Goal: Communication & Community: Answer question/provide support

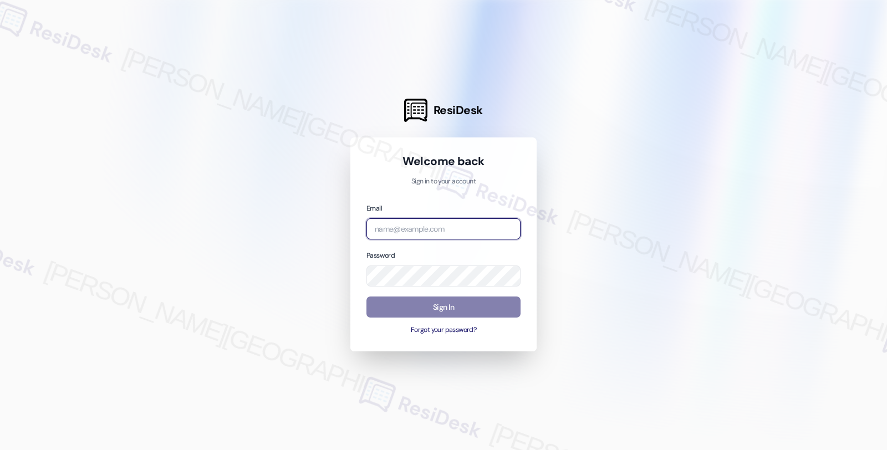
click at [438, 225] on input "email" at bounding box center [443, 229] width 154 height 22
type input "amer"
click at [444, 226] on input "amer" at bounding box center [443, 229] width 154 height 22
click at [427, 229] on input "amer" at bounding box center [443, 229] width 154 height 22
click at [425, 226] on input "amer" at bounding box center [443, 229] width 154 height 22
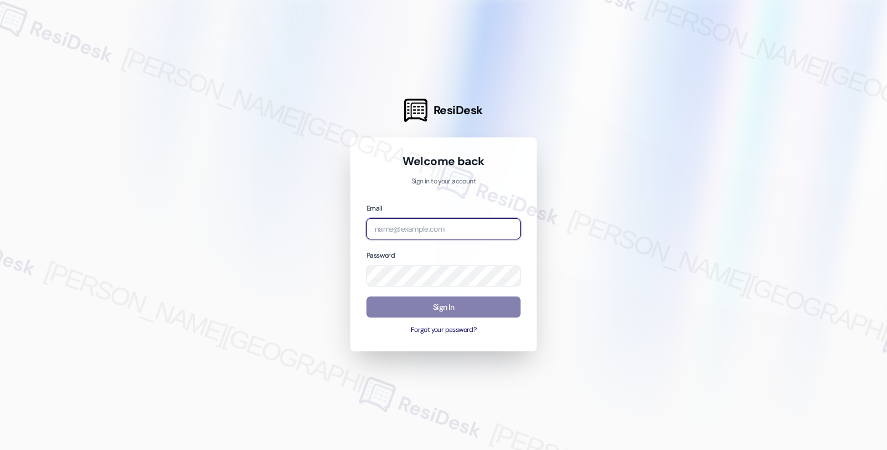
click at [450, 226] on input "email" at bounding box center [443, 229] width 154 height 22
type input "automated-surveys-americas_rental_managers-fides.[PERSON_NAME]@americas_rental_…"
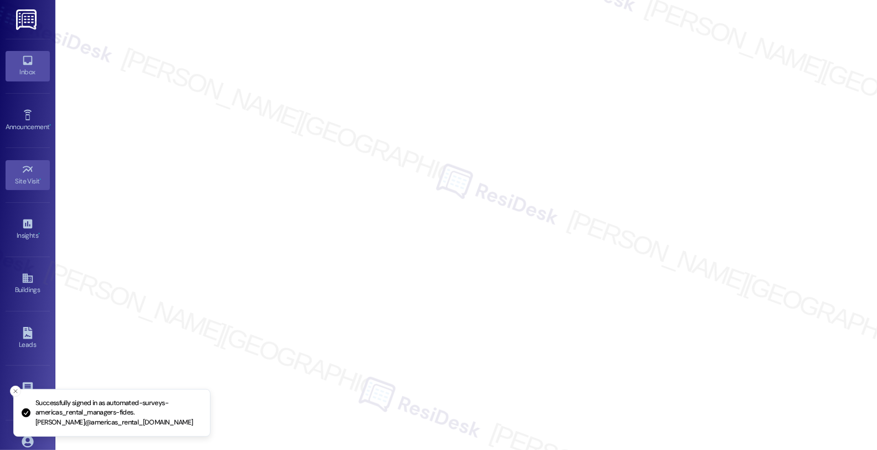
click at [22, 58] on icon at bounding box center [28, 60] width 12 height 12
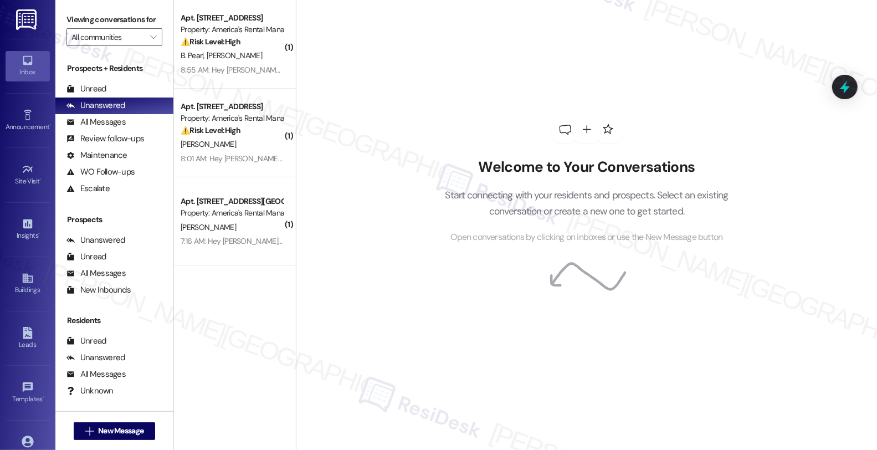
scroll to position [1, 0]
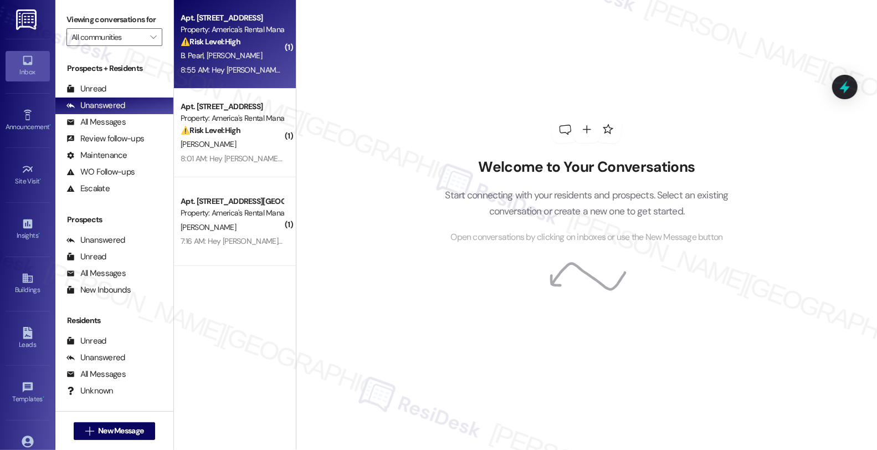
click at [248, 51] on div "B. [PERSON_NAME]" at bounding box center [232, 56] width 105 height 14
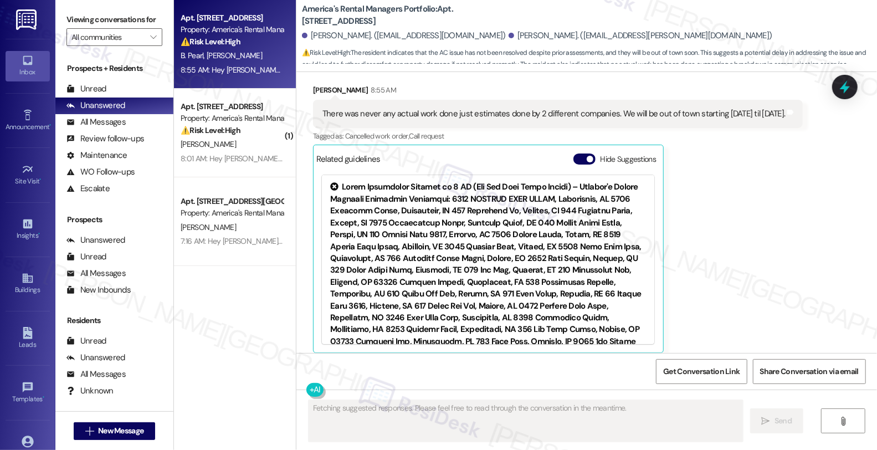
scroll to position [2818, 0]
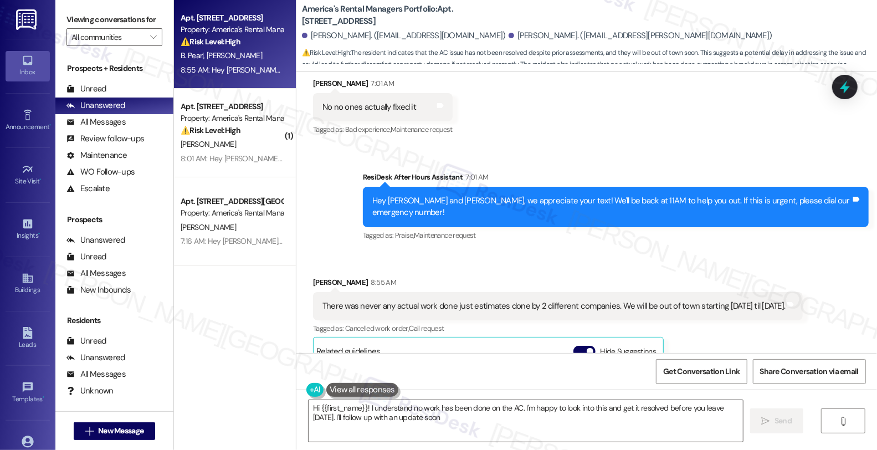
type textarea "Hi {{first_name}}! I understand no work has been done on the AC. I'm happy to l…"
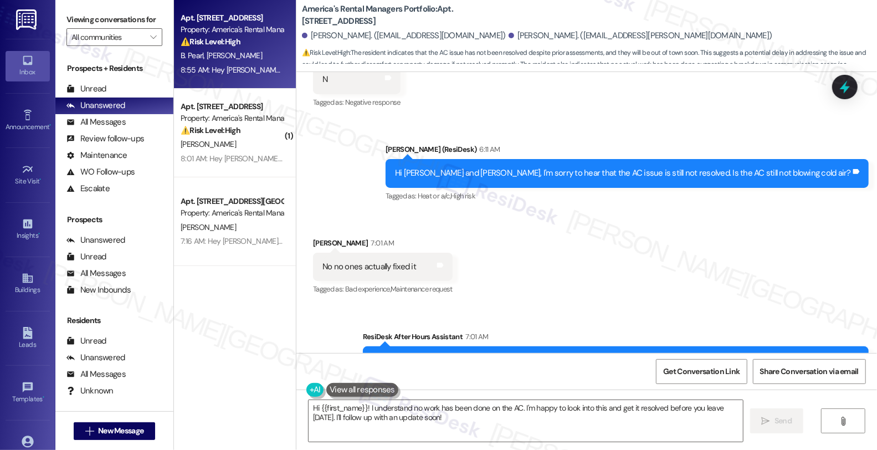
scroll to position [2634, 0]
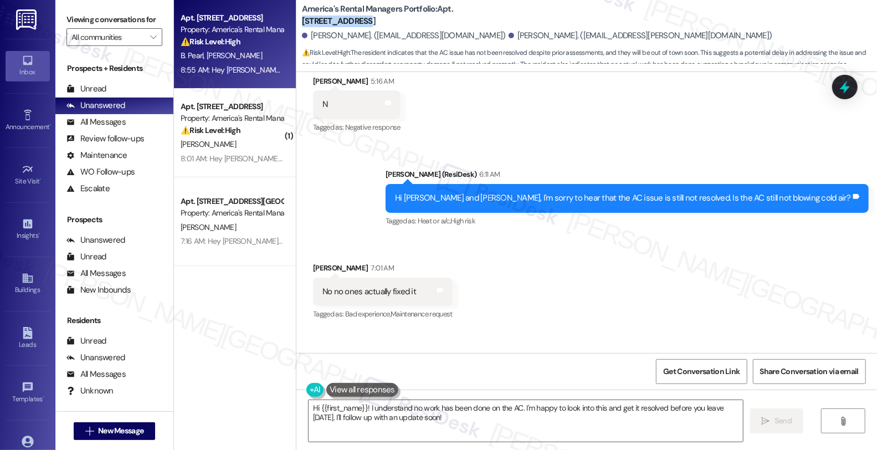
drag, startPoint x: 445, startPoint y: 7, endPoint x: 506, endPoint y: 7, distance: 60.4
click at [506, 7] on b "America's Rental Managers Portfolio: Apt. [STREET_ADDRESS][GEOGRAPHIC_DATA][STR…" at bounding box center [413, 15] width 222 height 24
copy b "[STREET_ADDRESS]"
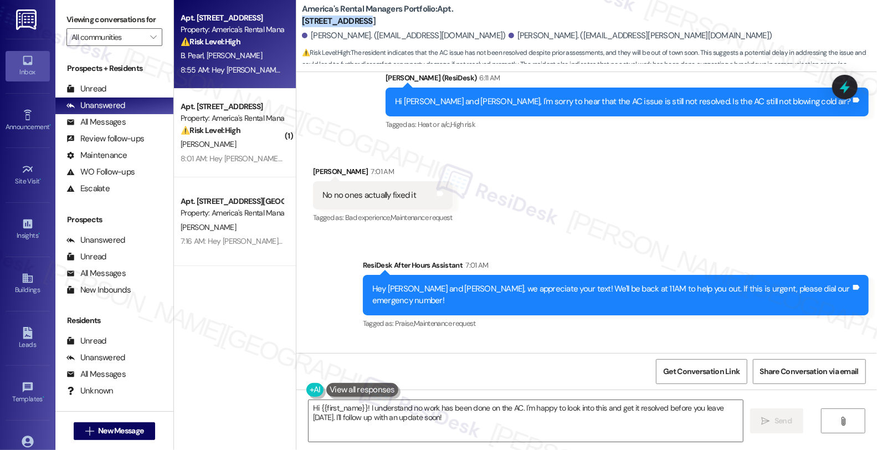
scroll to position [2695, 0]
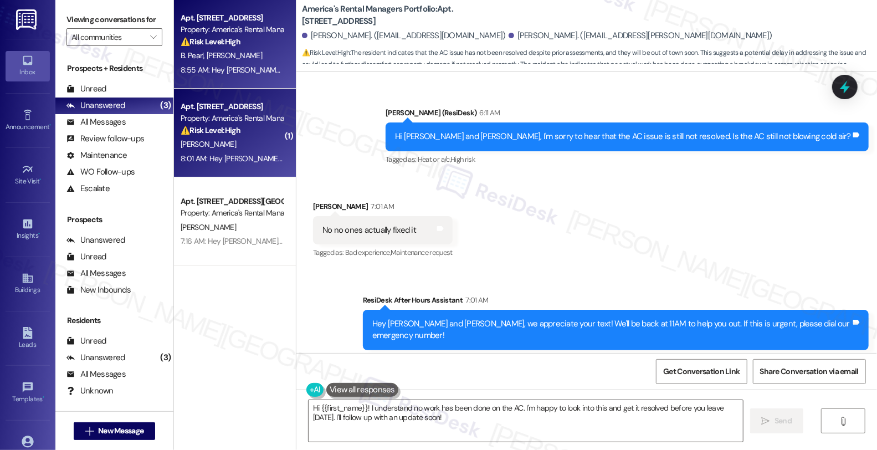
click at [269, 140] on div "[PERSON_NAME]" at bounding box center [232, 144] width 105 height 14
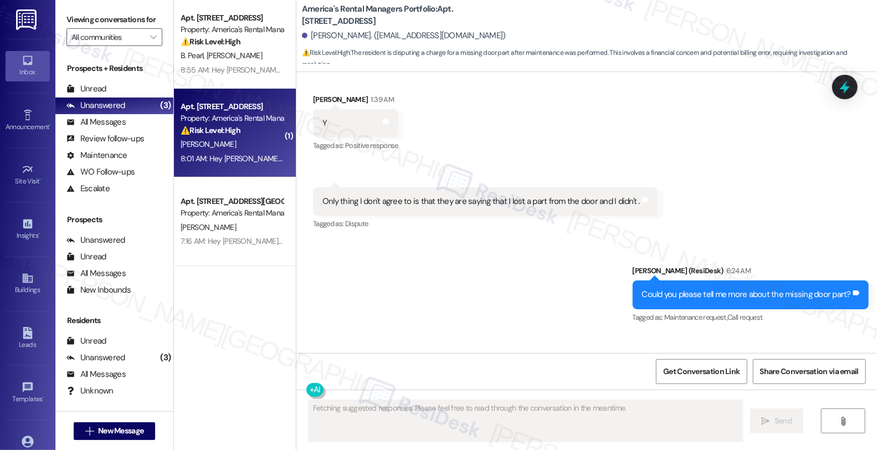
scroll to position [746, 0]
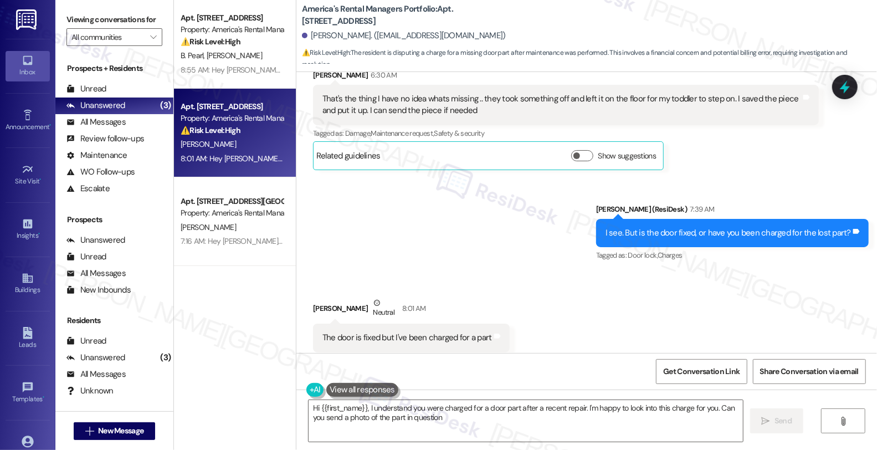
type textarea "Hi {{first_name}}, I understand you were charged for a door part after a recent…"
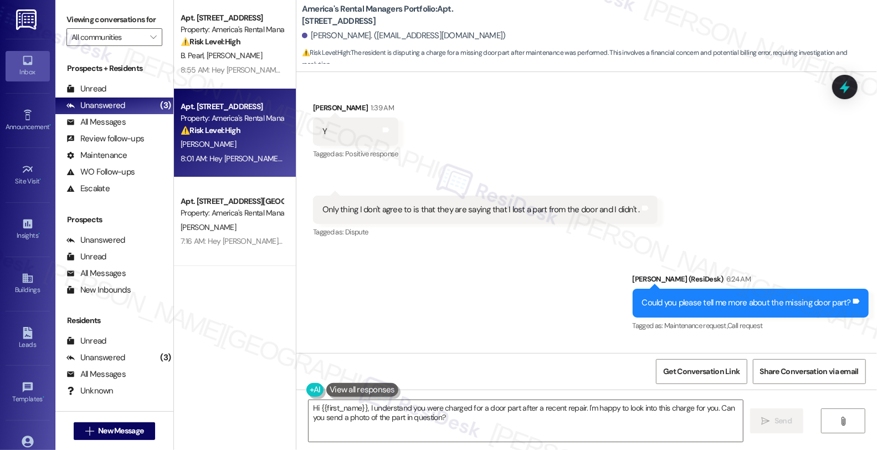
scroll to position [438, 0]
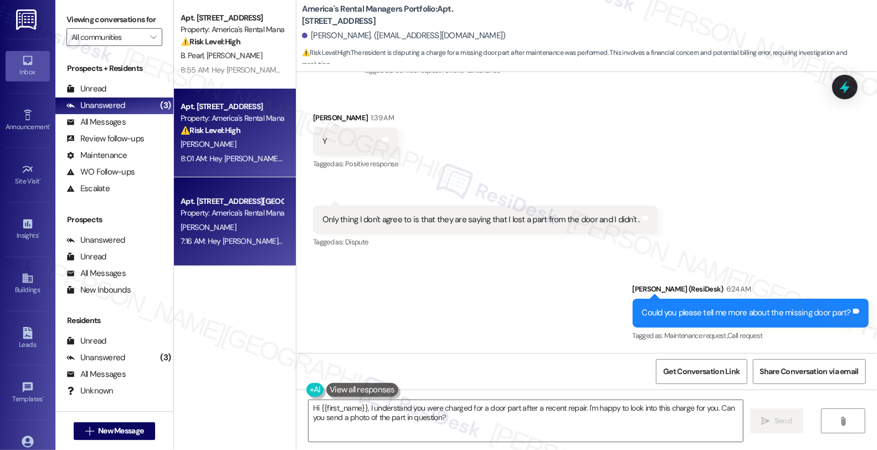
click at [251, 223] on div "[PERSON_NAME]" at bounding box center [232, 228] width 105 height 14
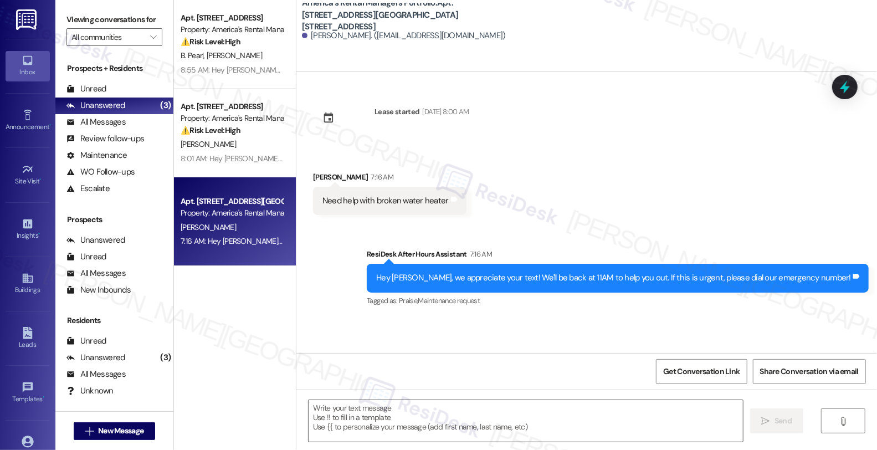
type textarea "Fetching suggested responses. Please feel free to read through the conversation…"
copy div "[PERSON_NAME]"
drag, startPoint x: 366, startPoint y: 175, endPoint x: 307, endPoint y: 178, distance: 59.4
click at [313, 178] on div "Christopher Green 7:16 AM" at bounding box center [390, 179] width 154 height 16
drag, startPoint x: 446, startPoint y: 6, endPoint x: 334, endPoint y: 21, distance: 113.0
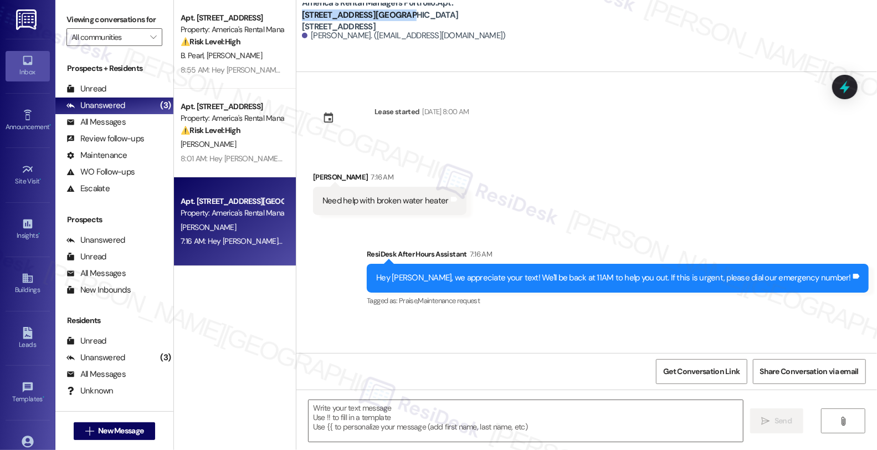
click at [334, 21] on b "America's Rental Managers Portfolio: Apt. 11317 Crimson Ridge Road, 11317 Crims…" at bounding box center [413, 14] width 222 height 35
copy b "11317 Crimson Ridge Road"
click at [318, 175] on div "Christopher Green 7:16 AM" at bounding box center [390, 179] width 154 height 16
copy div "Christopher"
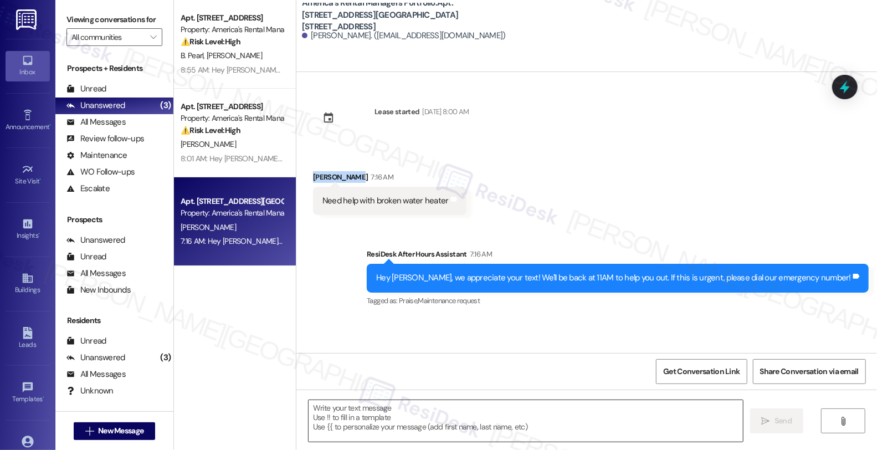
click at [364, 428] on textarea at bounding box center [526, 421] width 435 height 42
drag, startPoint x: 316, startPoint y: 200, endPoint x: 487, endPoint y: 211, distance: 171.1
click at [487, 211] on div "Received via SMS Christopher Green 7:16 AM Need help with broken water heater T…" at bounding box center [587, 184] width 581 height 77
copy div "Need help with broken water heater Tags and notes Sent via SMS"
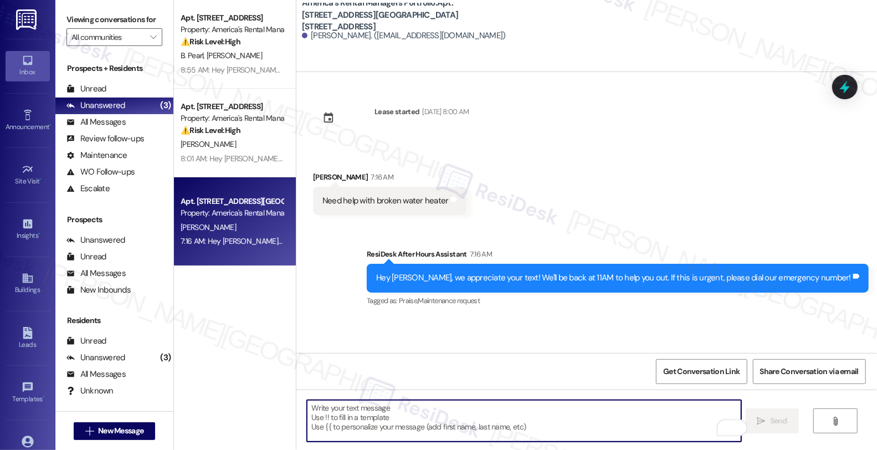
click at [358, 421] on textarea "To enrich screen reader interactions, please activate Accessibility in Grammarl…" at bounding box center [524, 421] width 435 height 42
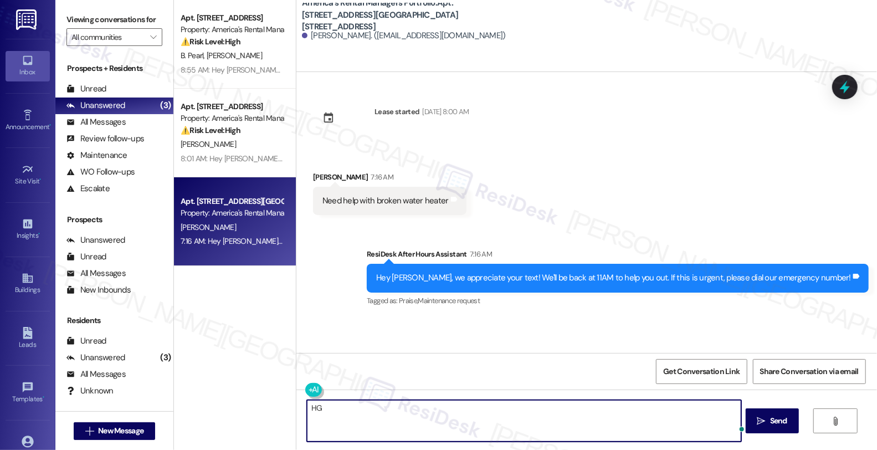
type textarea "H"
click at [318, 169] on div "Received via SMS Christopher Green 7:16 AM Need help with broken water heater T…" at bounding box center [390, 193] width 170 height 60
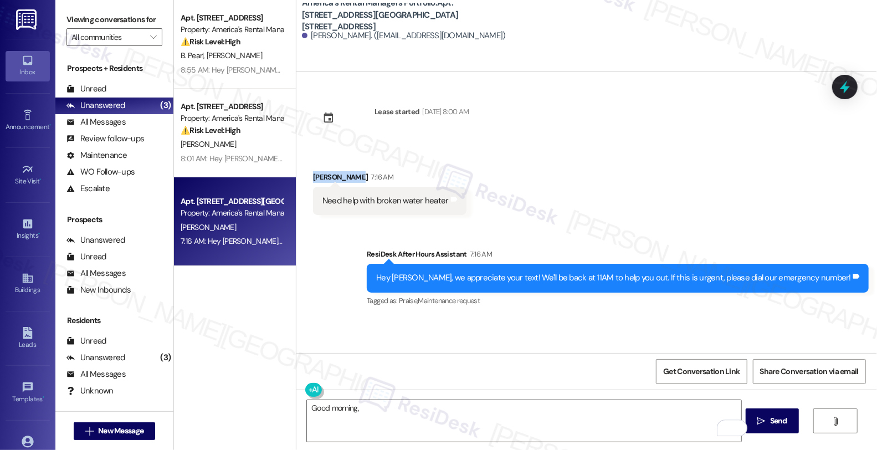
click at [318, 169] on div "Received via SMS Christopher Green 7:16 AM Need help with broken water heater T…" at bounding box center [390, 193] width 170 height 60
copy div "Christopher"
click at [375, 409] on textarea "Good morning," at bounding box center [524, 421] width 435 height 42
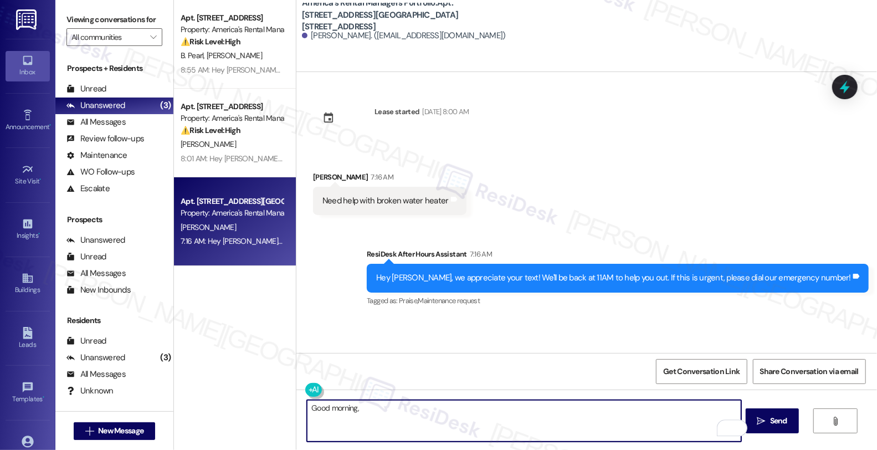
paste textarea "Christopher"
click at [485, 409] on textarea "Good morning, Christopher, thanks for reaching out, I understadn" at bounding box center [524, 421] width 435 height 42
click at [577, 418] on textarea "Good morning, Christopher, thanks for reaching out, I understand you need" at bounding box center [524, 421] width 435 height 42
drag, startPoint x: 523, startPoint y: 409, endPoint x: 619, endPoint y: 409, distance: 95.9
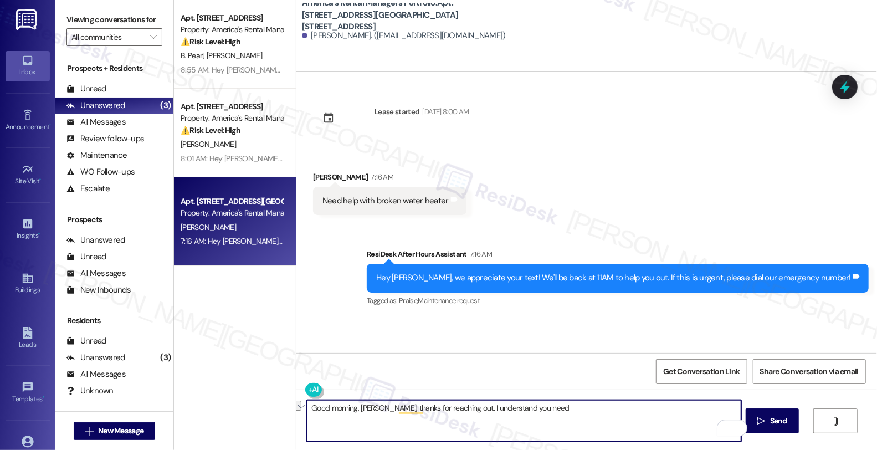
click at [619, 409] on textarea "Good morning, Christopher, thanks for reaching out. I understand you need" at bounding box center [524, 421] width 435 height 42
click at [643, 407] on textarea "Good morning, Christopher, thanks for reaching out. I understand your water hea…" at bounding box center [524, 421] width 435 height 42
drag, startPoint x: 702, startPoint y: 407, endPoint x: 728, endPoint y: 408, distance: 25.5
click at [728, 408] on textarea "Good morning, Christopher, thanks for reaching out. I understand your water hea…" at bounding box center [524, 421] width 435 height 42
click at [735, 410] on textarea "Good morning, Christopher, thanks for reaching out. I understand your water hea…" at bounding box center [524, 421] width 435 height 42
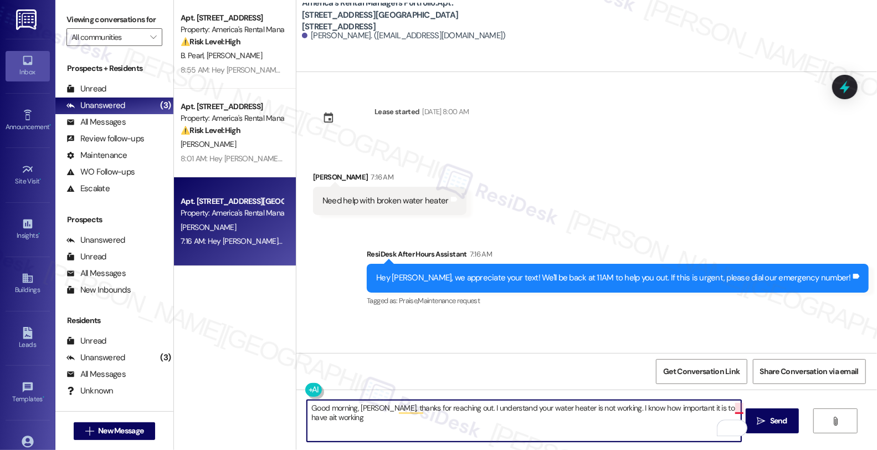
click at [733, 407] on textarea "Good morning, Christopher, thanks for reaching out. I understand your water hea…" at bounding box center [524, 421] width 435 height 42
click at [405, 417] on textarea "Good morning, Christopher, thanks for reaching out. I understand your water hea…" at bounding box center [524, 421] width 435 height 42
click at [463, 417] on textarea "Good morning, Christopher, thanks for reaching out. I understand your water hea…" at bounding box center [524, 421] width 435 height 42
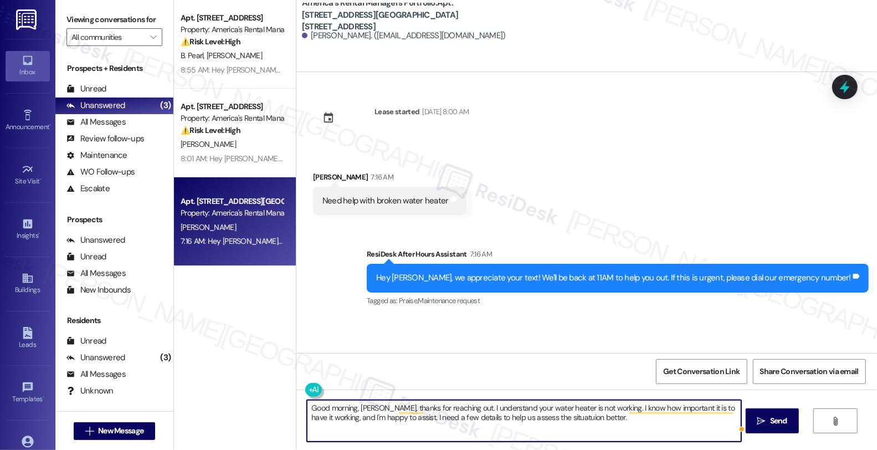
paste textarea "Are you currently without hot water entirely, or is the water just not getting …"
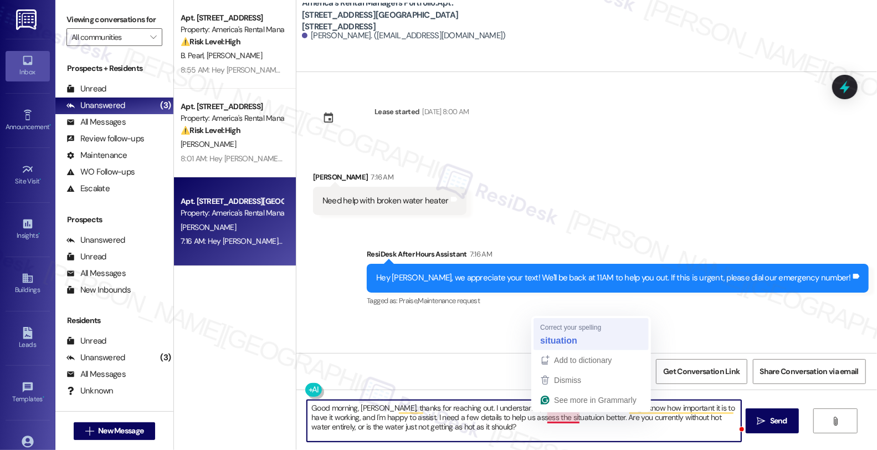
type textarea "Good morning, [PERSON_NAME], thanks for reaching out. I understand your water h…"
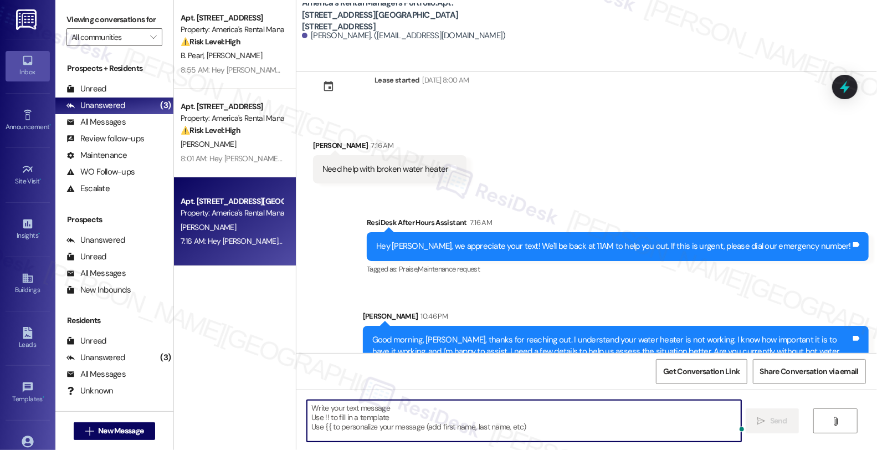
scroll to position [65, 0]
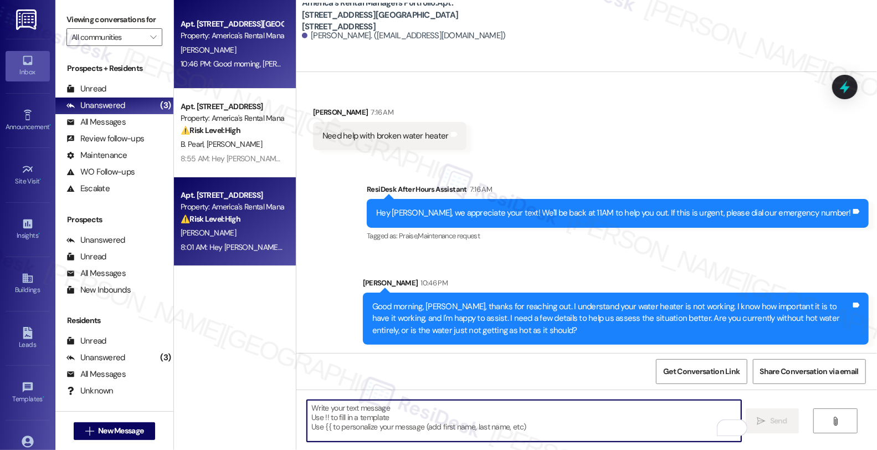
click at [253, 253] on div "8:01 AM: Hey Brandi, we appreciate your text! We'll be back at 11AM to help you…" at bounding box center [232, 248] width 105 height 14
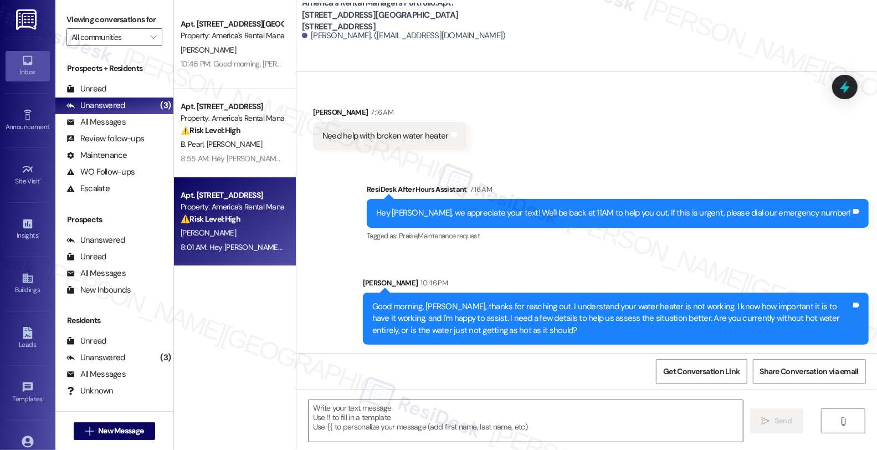
type textarea "Fetching suggested responses. Please feel free to read through the conversation…"
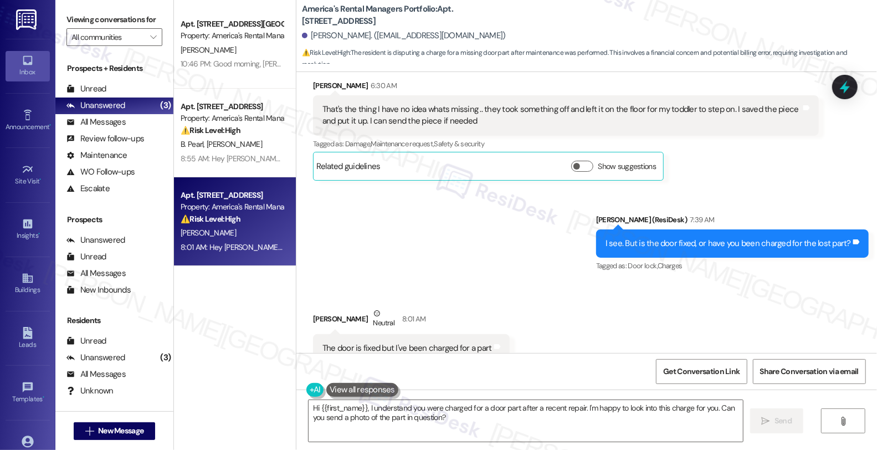
scroll to position [746, 0]
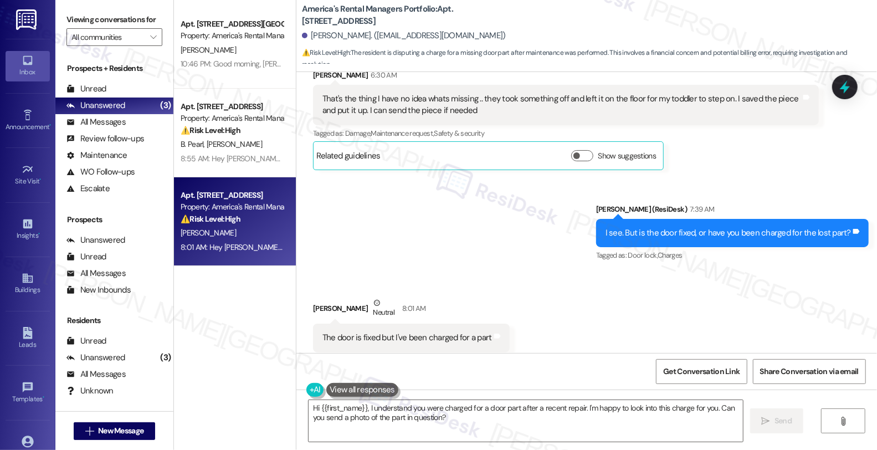
click at [317, 297] on div "Brandi Mcghee Neutral 8:01 AM" at bounding box center [411, 310] width 197 height 27
copy div "Brandi"
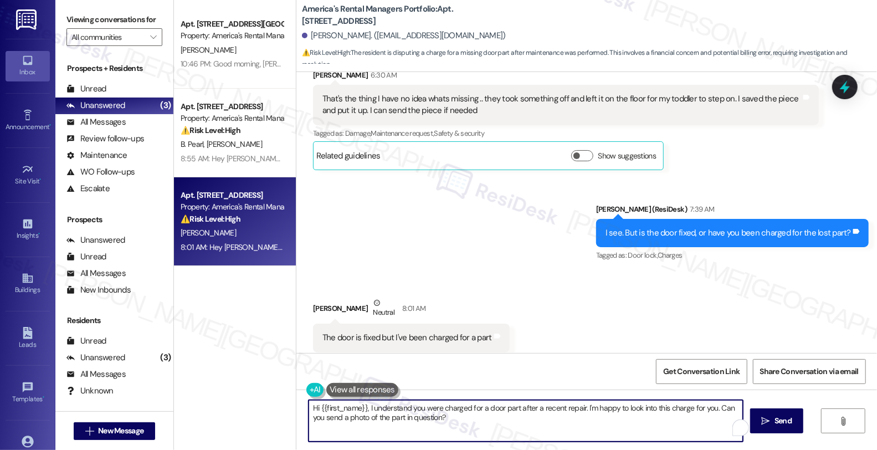
drag, startPoint x: 579, startPoint y: 408, endPoint x: 586, endPoint y: 419, distance: 12.8
click at [586, 419] on textarea "Hi {{first_name}}, I understand you were charged for a door part after a recent…" at bounding box center [526, 421] width 435 height 42
click at [412, 417] on textarea "Hi {{first_name}}, I understand you were charged for a door part after a recent…" at bounding box center [524, 421] width 435 height 42
type textarea "Hi {{first_name}}, I understand you were charged for a door part after a recent…"
click at [787, 430] on button " Send" at bounding box center [773, 421] width 54 height 25
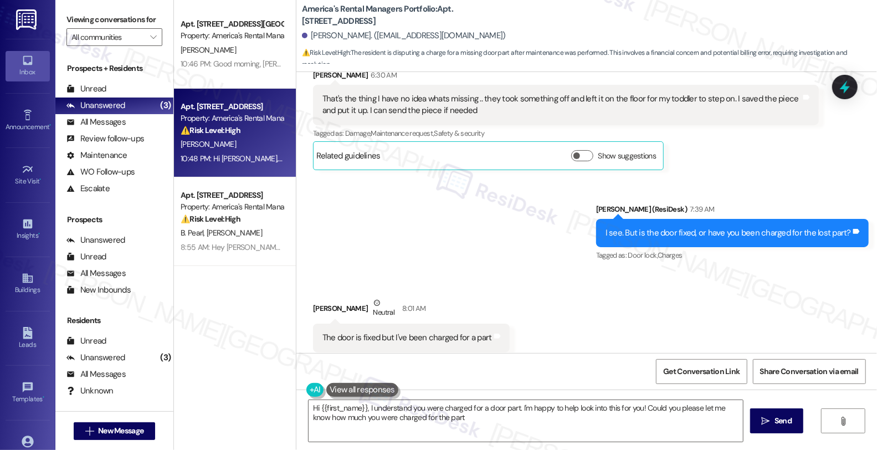
type textarea "Hi {{first_name}}, I understand you were charged for a door part. I'm happy to …"
click at [824, 272] on div "Received via SMS Brandi Mcghee Neutral 8:01 AM The door is fixed but I've been …" at bounding box center [587, 324] width 581 height 105
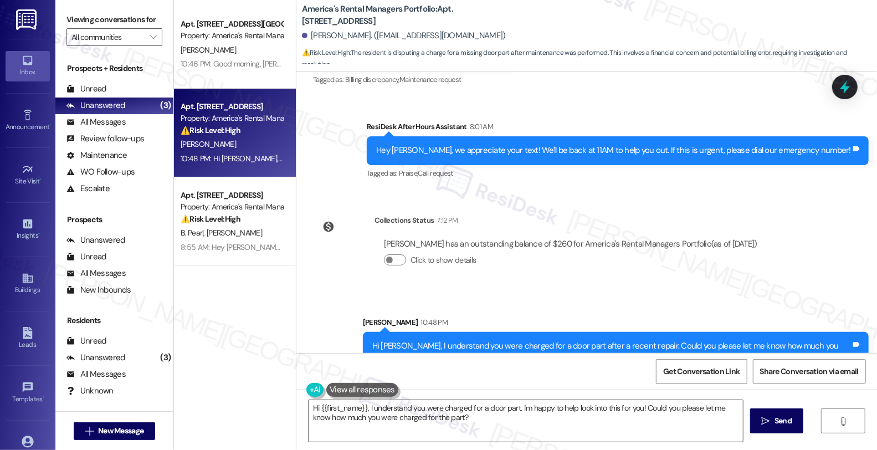
scroll to position [1030, 0]
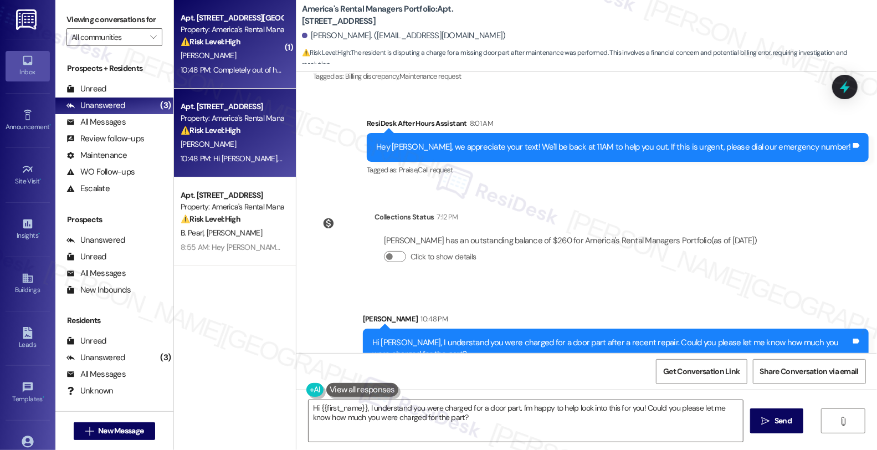
click at [278, 54] on div "Apt. 11317 Crimson Ridge Road, 11317 Crimson Ridge Road Property: America's Ren…" at bounding box center [235, 44] width 122 height 89
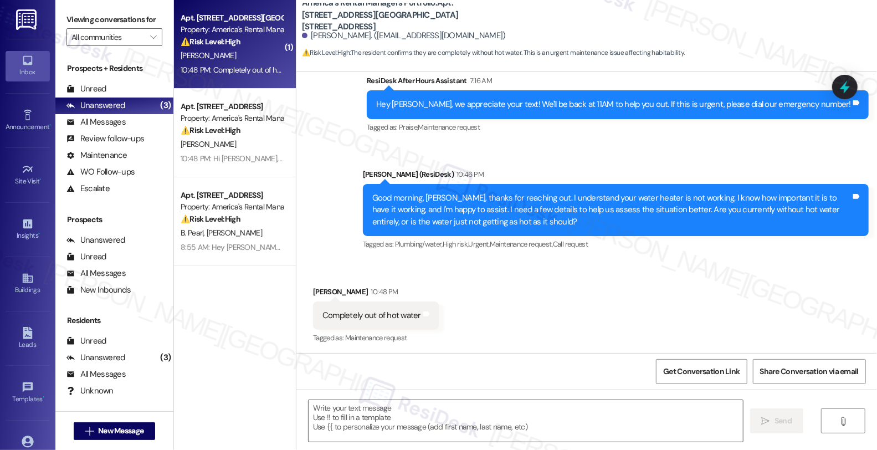
scroll to position [175, 0]
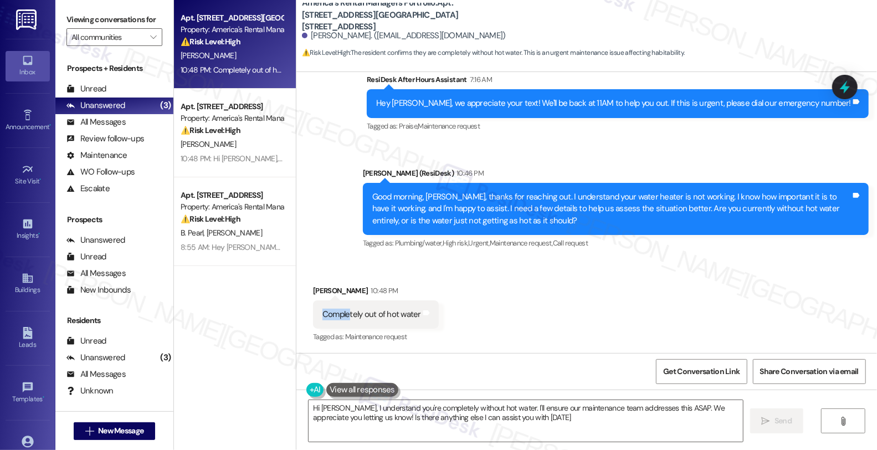
type textarea "Hi Christopher, I understand you're completely without hot water. I'll ensure o…"
drag, startPoint x: 315, startPoint y: 314, endPoint x: 412, endPoint y: 318, distance: 97.1
click at [410, 314] on div "Completely out of hot water" at bounding box center [372, 315] width 99 height 12
copy div "Completely out of hot wate"
click at [422, 318] on div "Tags and notes" at bounding box center [426, 315] width 8 height 12
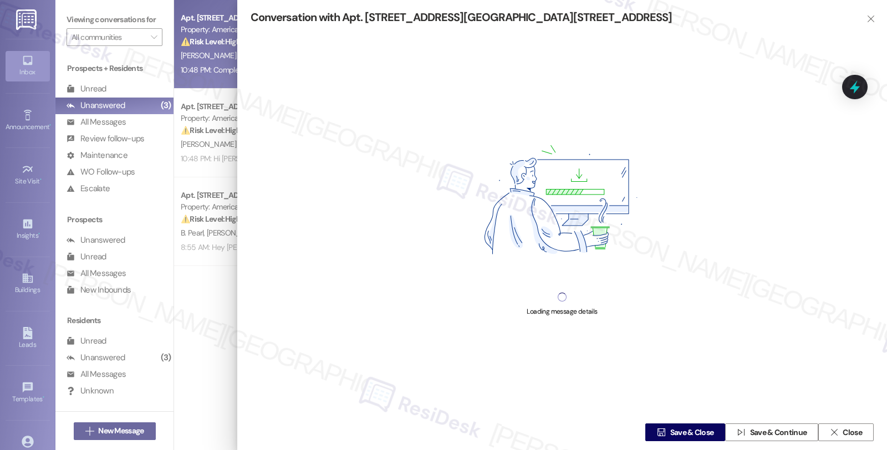
copy div "Completely out of hot water Tags and notes"
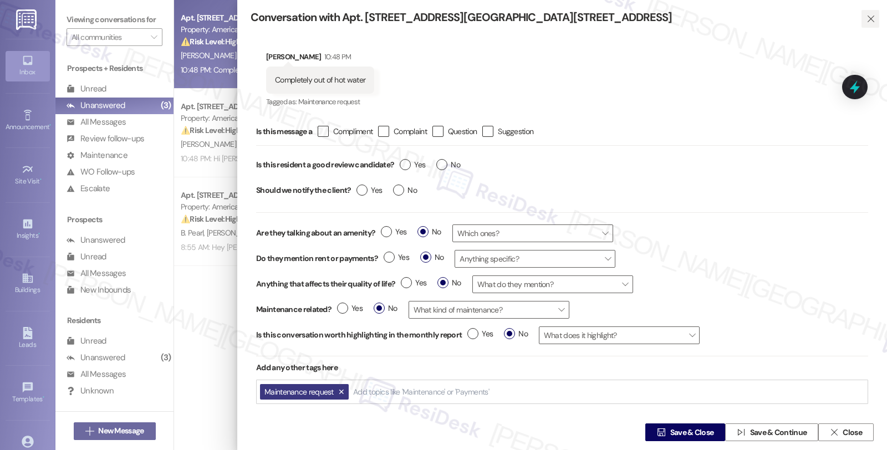
click at [866, 19] on icon "" at bounding box center [870, 18] width 8 height 9
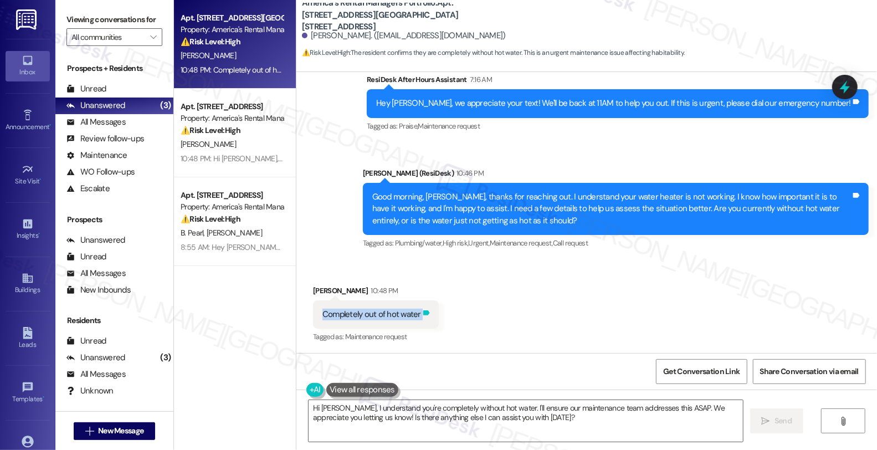
drag, startPoint x: 314, startPoint y: 313, endPoint x: 419, endPoint y: 318, distance: 105.4
click at [419, 318] on div "Completely out of hot water Tags and notes" at bounding box center [376, 314] width 126 height 28
copy div "Completely out of hot water Tags and notes"
click at [476, 427] on textarea "Hi Christopher, I understand you're completely without hot water. I'll ensure o…" at bounding box center [526, 421] width 435 height 42
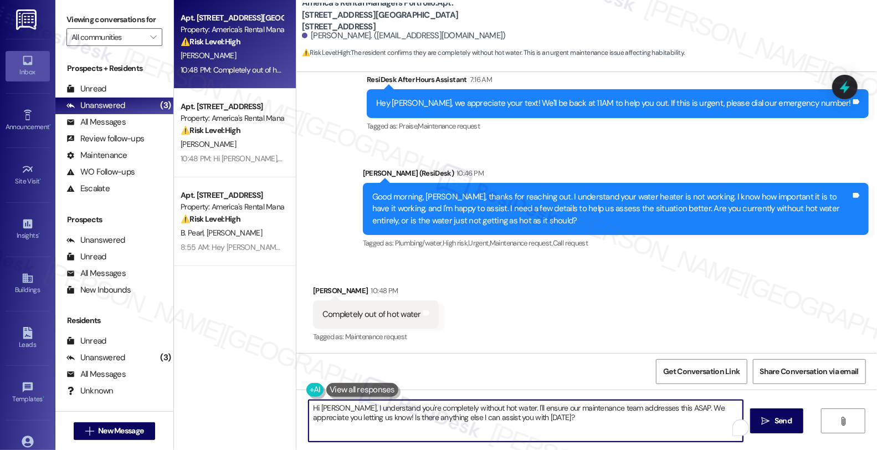
paste textarea "Is this affecting all hot water taps in your unit (kitchen, bathroom, etc.), or…"
click at [763, 425] on button " Send" at bounding box center [778, 421] width 54 height 25
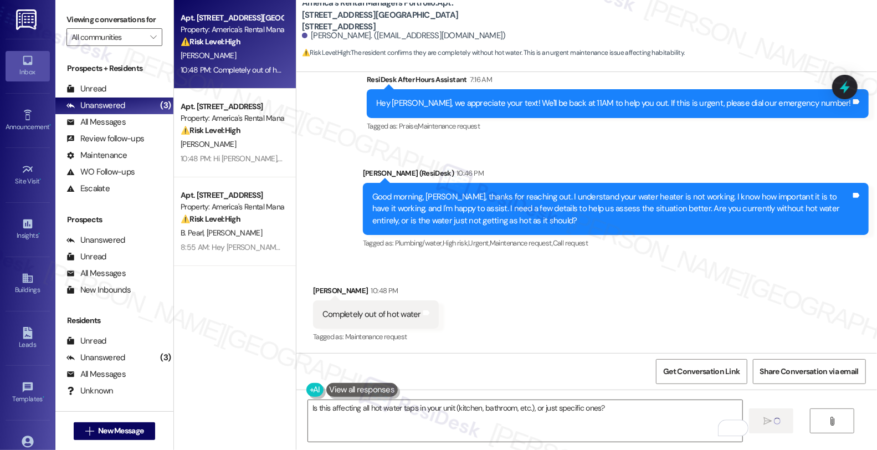
type textarea "Fetching suggested responses. Please feel free to read through the conversation…"
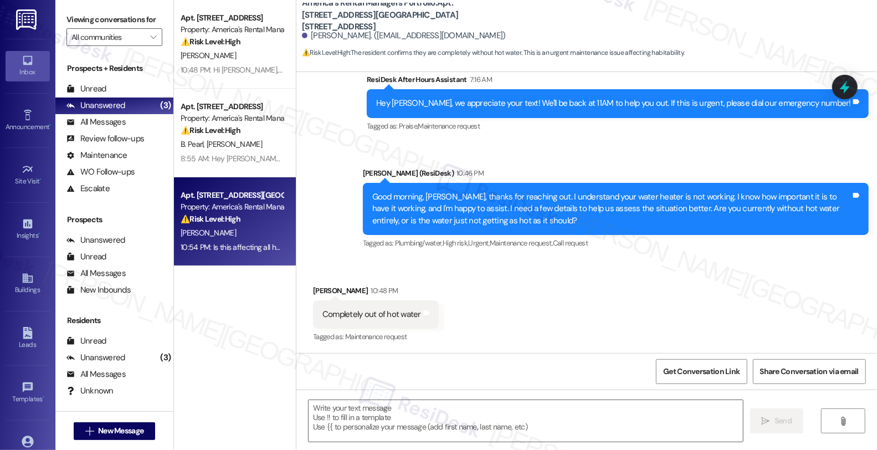
scroll to position [252, 0]
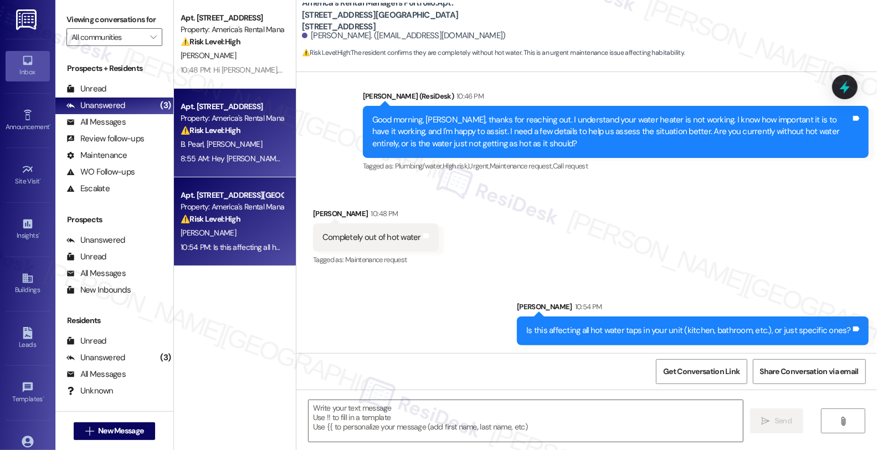
click at [250, 145] on div "B. Pearl A. Riggs" at bounding box center [232, 144] width 105 height 14
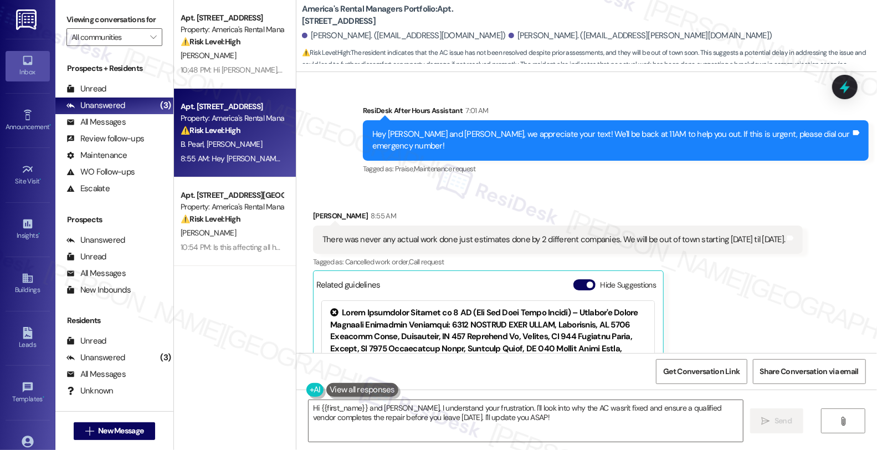
scroll to position [2880, 0]
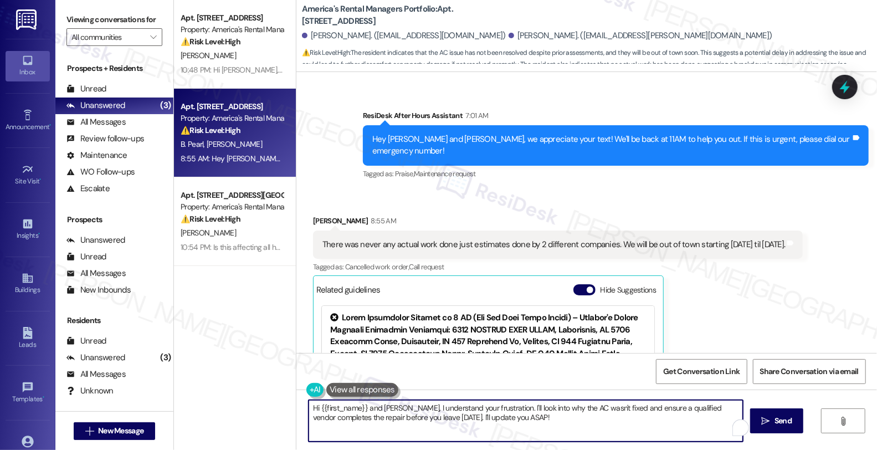
drag, startPoint x: 360, startPoint y: 407, endPoint x: 390, endPoint y: 407, distance: 29.4
click at [390, 407] on textarea "Hi {{first_name}} and Billy, I understand your frustration. I'll look into why …" at bounding box center [526, 421] width 435 height 42
drag, startPoint x: 456, startPoint y: 406, endPoint x: 503, endPoint y: 442, distance: 60.1
click at [503, 442] on div "Hi {{first_name}}, I understand your frustration. I'll look into why the AC was…" at bounding box center [587, 431] width 581 height 83
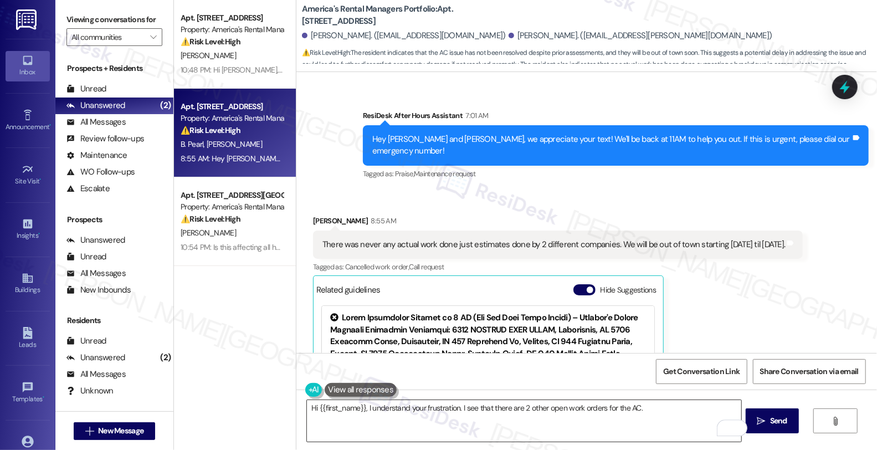
click at [636, 407] on textarea "Hi {{first_name}}, I understand your frustration. I see that there are 2 other …" at bounding box center [524, 421] width 435 height 42
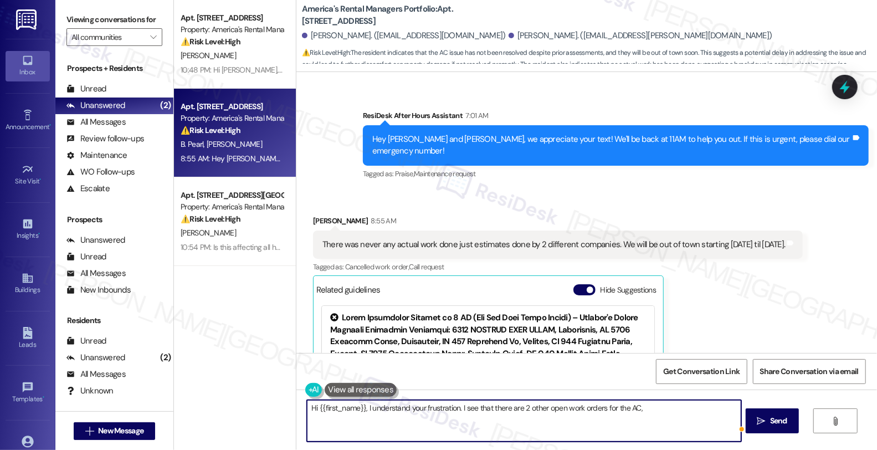
paste textarea "53630-1"
click at [656, 404] on textarea "Hi {{first_name}}, I understand your frustration. I see that there are 2 other …" at bounding box center [524, 421] width 435 height 42
type textarea "Hi {{first_name}}, I understand your frustration. I see that there are 2 other …"
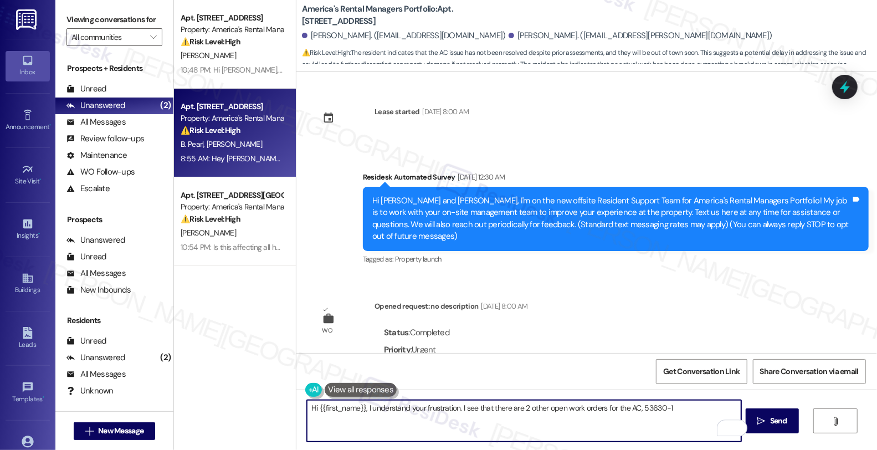
scroll to position [2880, 0]
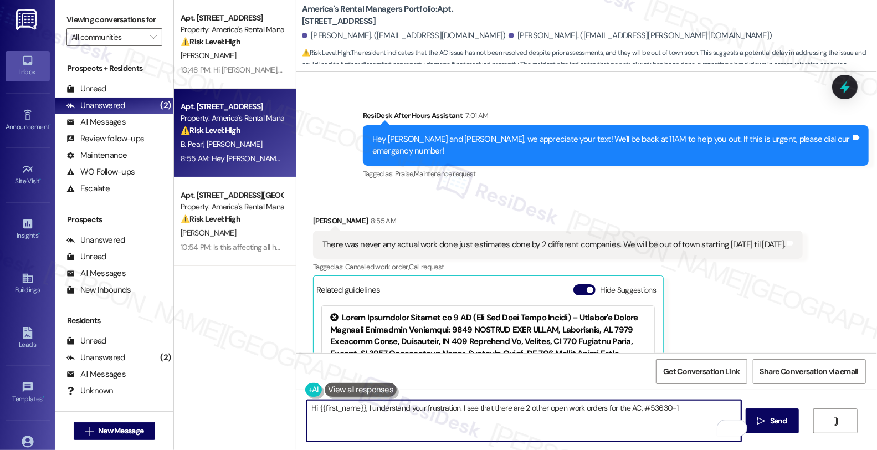
click at [687, 410] on textarea "Hi {{first_name}}, I understand your frustration. I see that there are 2 other …" at bounding box center [524, 421] width 435 height 42
paste textarea "53531-1"
click at [687, 409] on textarea "Hi {{first_name}}, I understand your frustration. I see that there are 2 other …" at bounding box center [524, 421] width 435 height 42
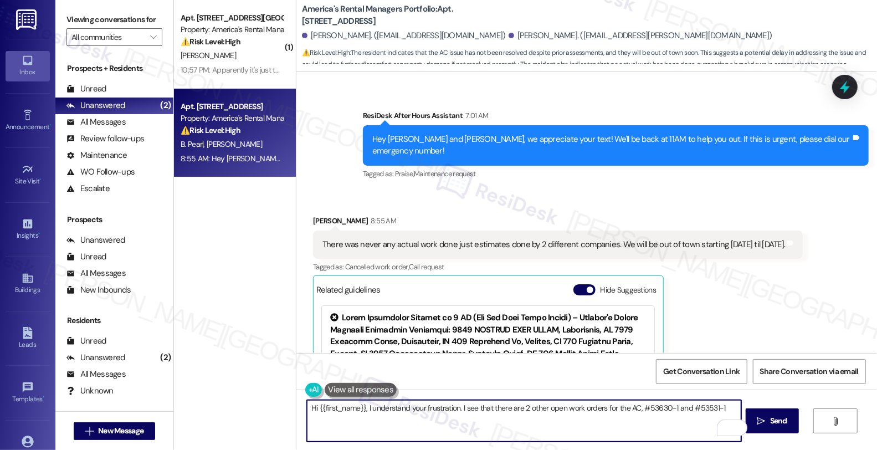
click at [725, 406] on textarea "Hi {{first_name}}, I understand your frustration. I see that there are 2 other …" at bounding box center [524, 421] width 435 height 42
click at [575, 423] on textarea "Hi {{first_name}}, I understand your frustration. I see that there are 2 other …" at bounding box center [524, 421] width 435 height 42
click at [727, 405] on textarea "Hi {{first_name}}, I understand your frustration. I see that there are 2 other …" at bounding box center [524, 421] width 435 height 42
click at [523, 420] on textarea "Hi {{first_name}}, I understand your frustration. I see that there are 2 other …" at bounding box center [524, 421] width 435 height 42
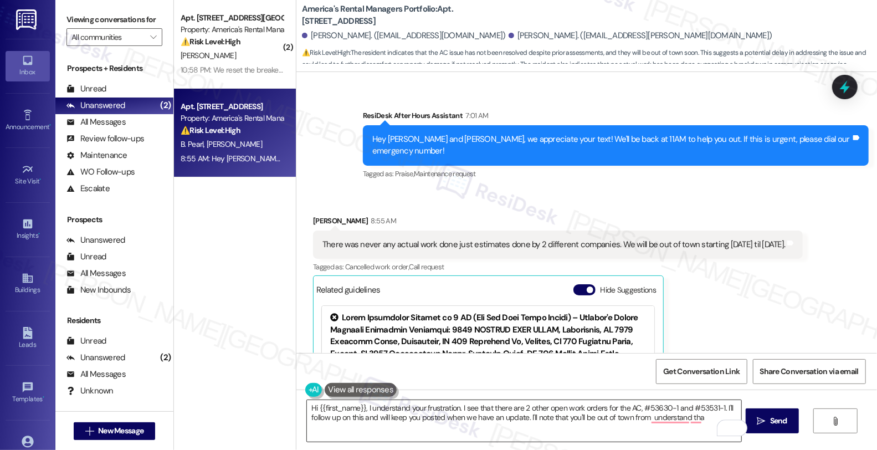
click at [641, 418] on textarea "Hi {{first_name}}, I understand your frustration. I see that there are 2 other …" at bounding box center [524, 421] width 435 height 42
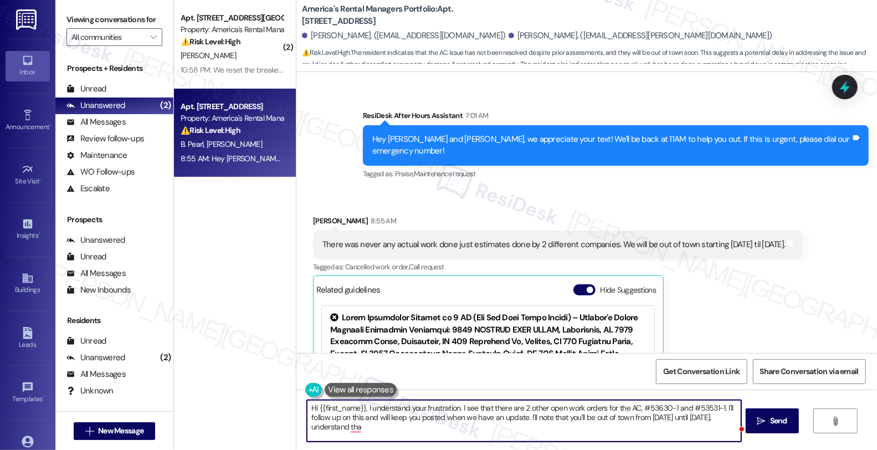
click at [727, 418] on textarea "Hi {{first_name}}, I understand your frustration. I see that there are 2 other …" at bounding box center [524, 421] width 435 height 42
click at [657, 433] on textarea "Hi {{first_name}}, I understand your frustration. I see that there are 2 other …" at bounding box center [524, 421] width 435 height 42
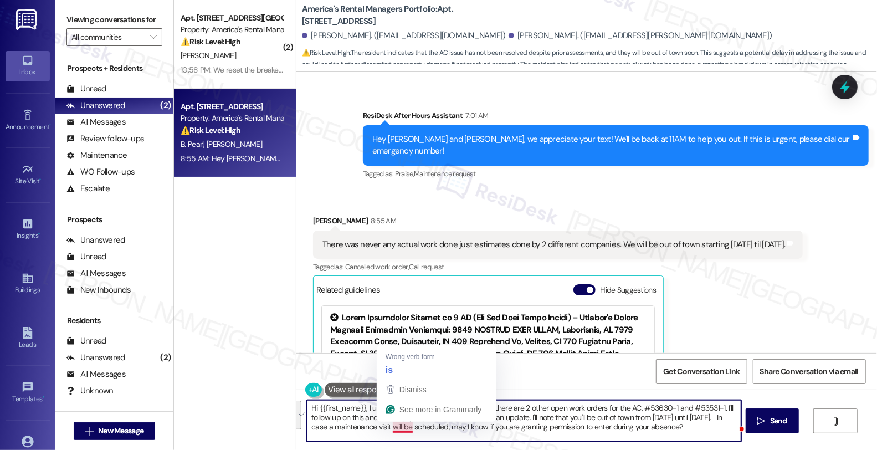
click at [498, 434] on textarea "Hi {{first_name}}, I understand your frustration. I see that there are 2 other …" at bounding box center [524, 421] width 435 height 42
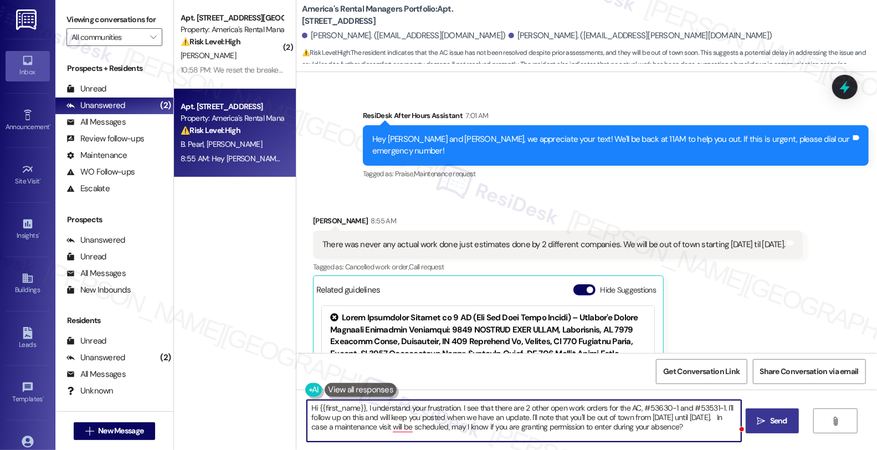
type textarea "Hi {{first_name}}, I understand your frustration. I see that there are 2 other …"
click at [797, 414] on button " Send" at bounding box center [773, 421] width 54 height 25
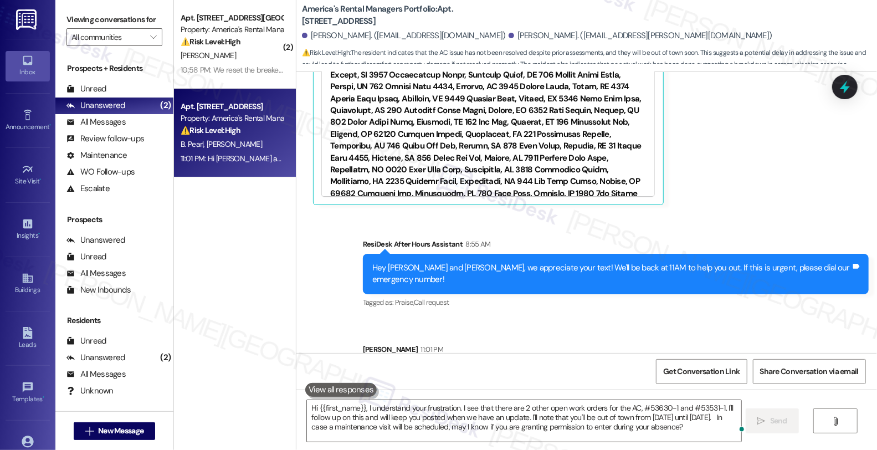
scroll to position [3166, 0]
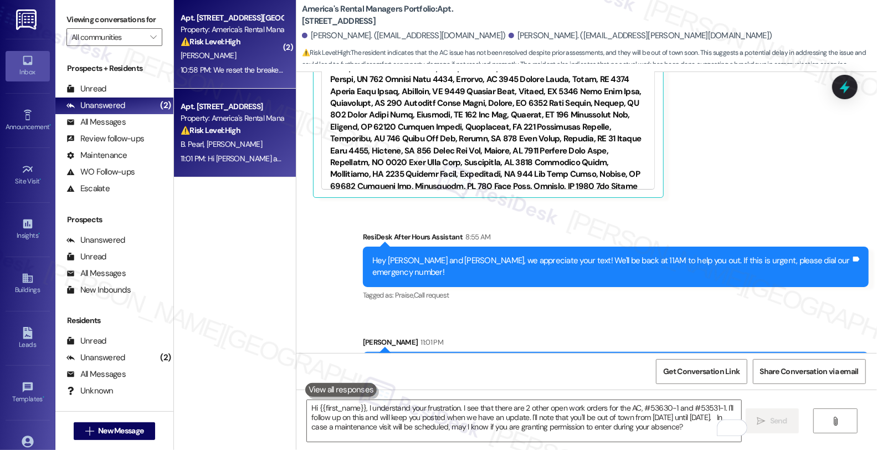
click at [253, 61] on div "[PERSON_NAME]" at bounding box center [232, 56] width 105 height 14
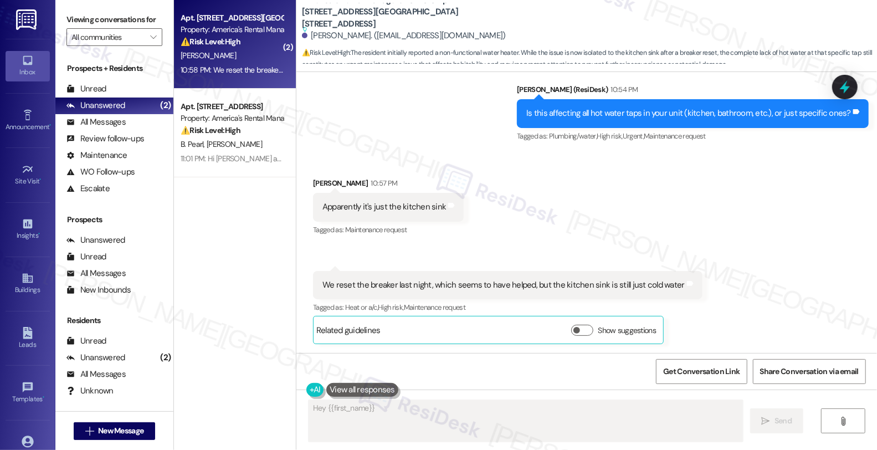
scroll to position [468, 0]
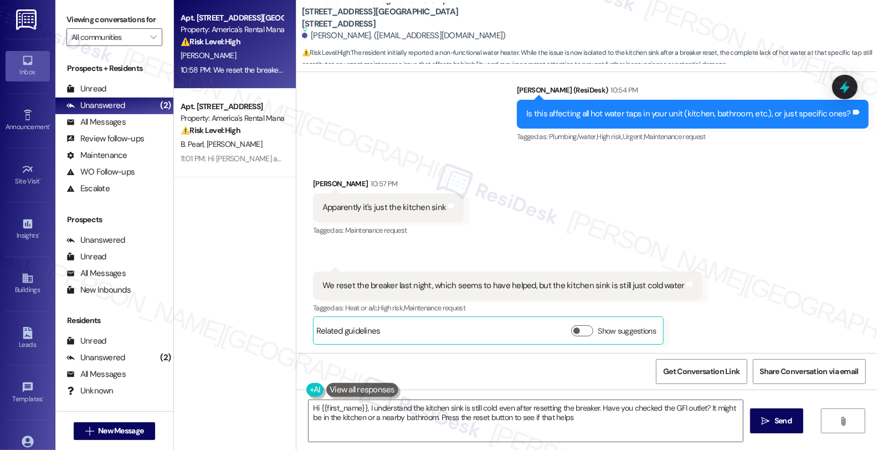
type textarea "Hi {{first_name}}, I understand the kitchen sink is still cold even after reset…"
click at [578, 334] on button "Show suggestions" at bounding box center [583, 330] width 22 height 11
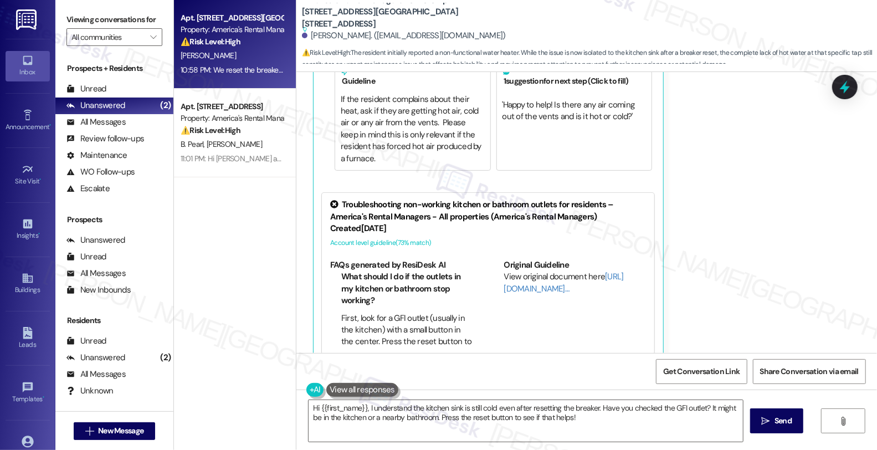
scroll to position [62, 0]
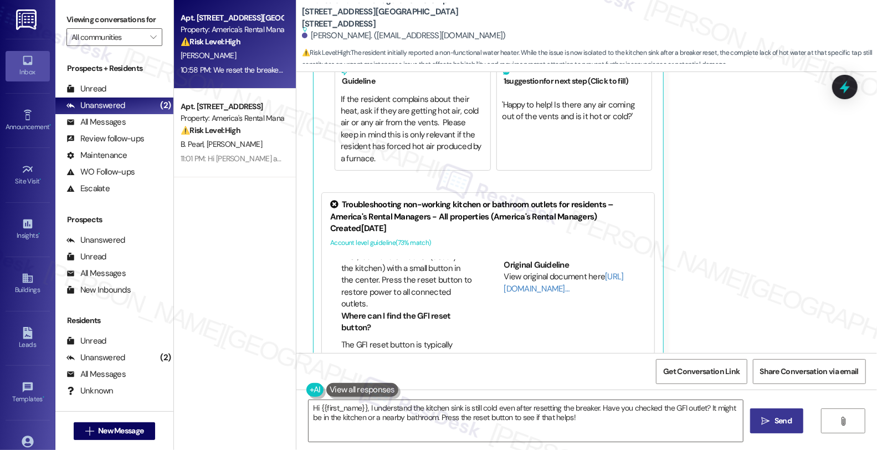
click at [804, 427] on button " Send" at bounding box center [778, 421] width 54 height 25
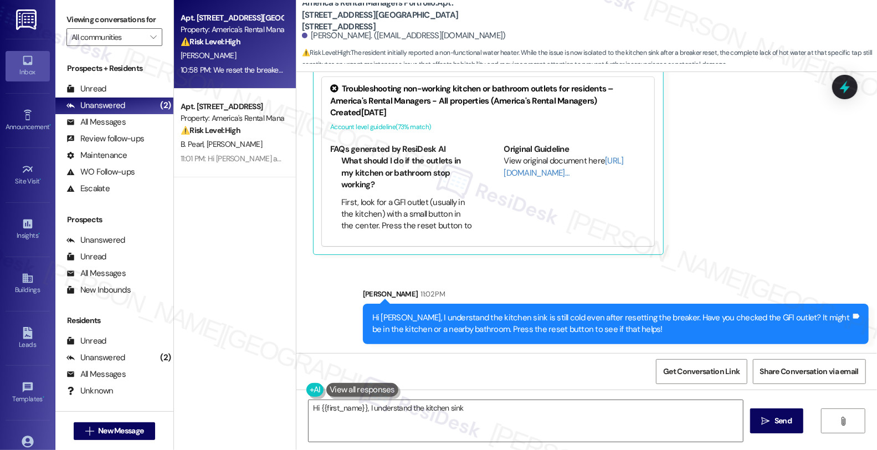
scroll to position [634, 0]
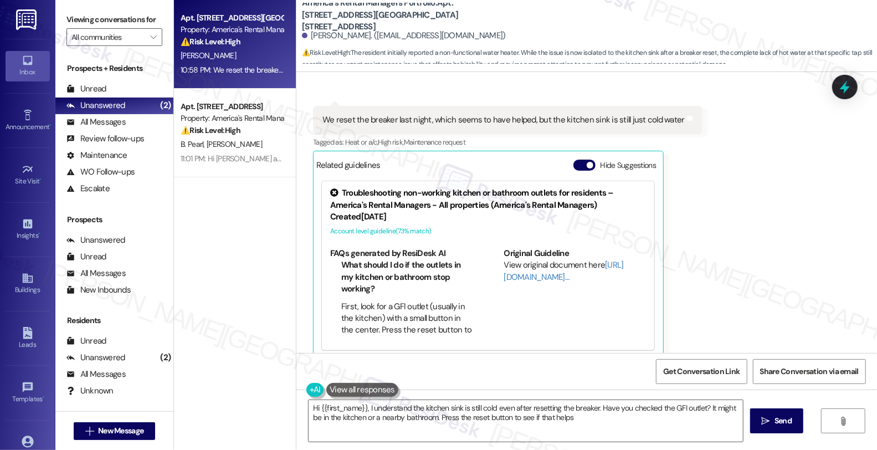
type textarea "Hi {{first_name}}, I understand the kitchen sink is still cold even after reset…"
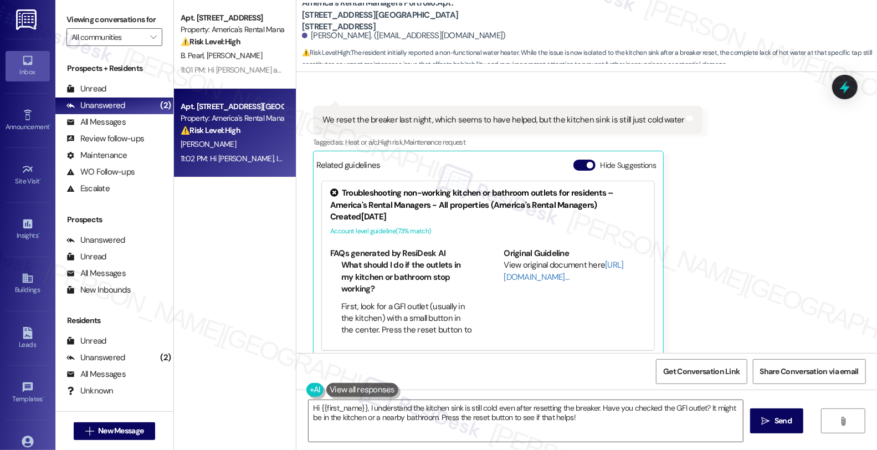
scroll to position [738, 0]
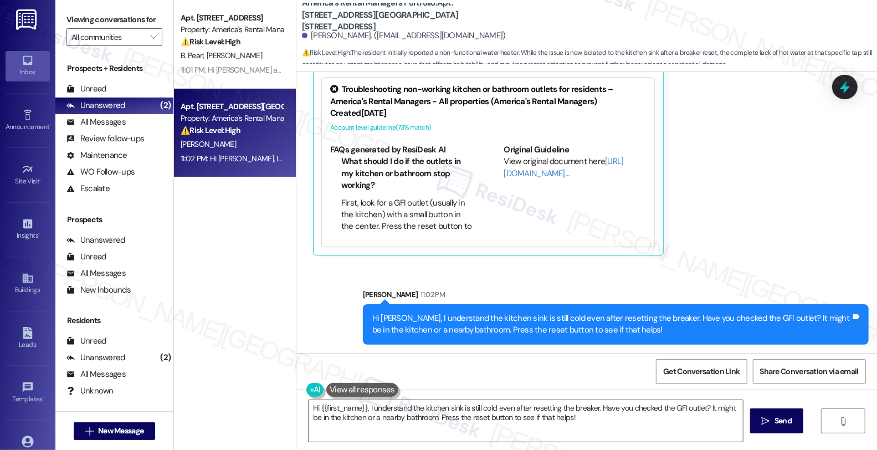
click at [227, 156] on div "11:02 PM: Hi [PERSON_NAME], I understand the kitchen sink is still cold even af…" at bounding box center [544, 159] width 726 height 10
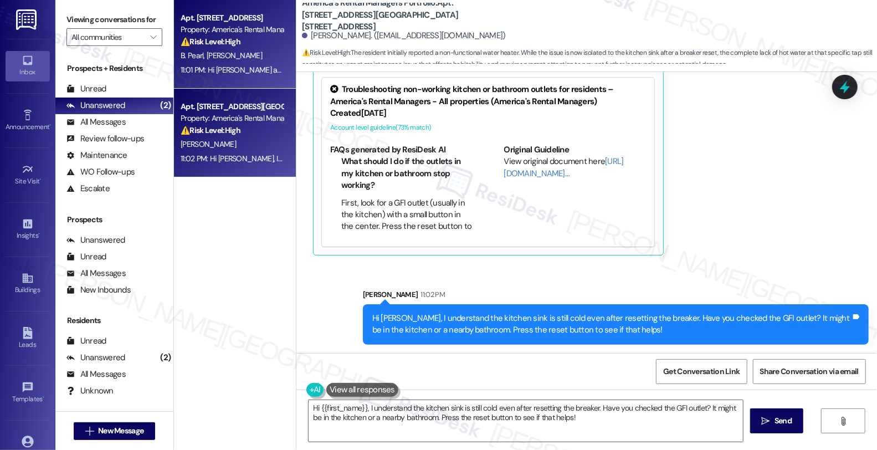
click at [215, 67] on div "11:01 PM: Hi [PERSON_NAME] and [PERSON_NAME], I understand your frustration. I …" at bounding box center [837, 70] width 1312 height 10
type textarea "Fetching suggested responses. Please feel free to read through the conversation…"
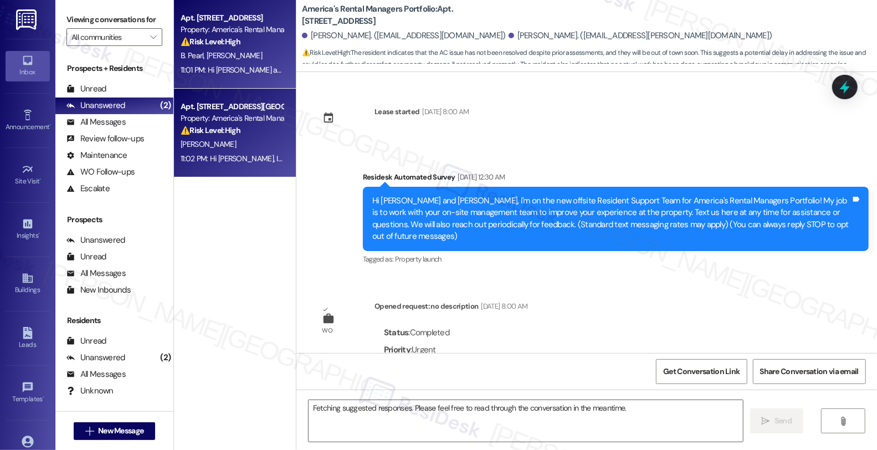
scroll to position [3182, 0]
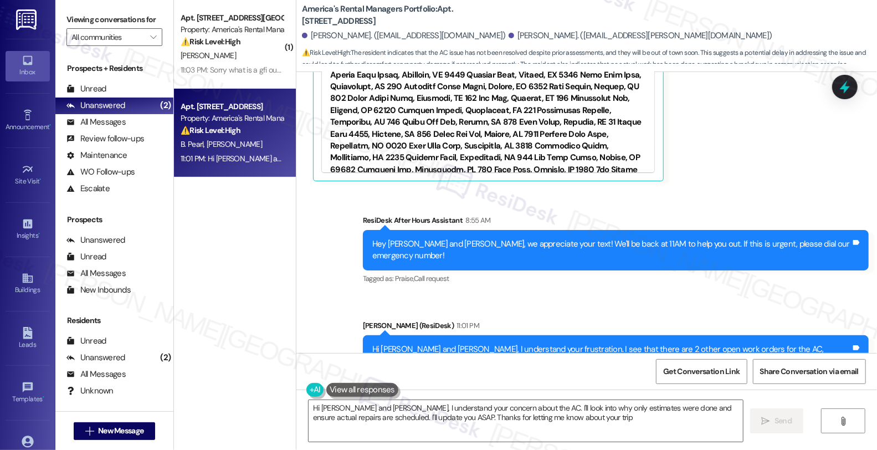
type textarea "Hi [PERSON_NAME] and [PERSON_NAME], I understand your concern about the AC. I'l…"
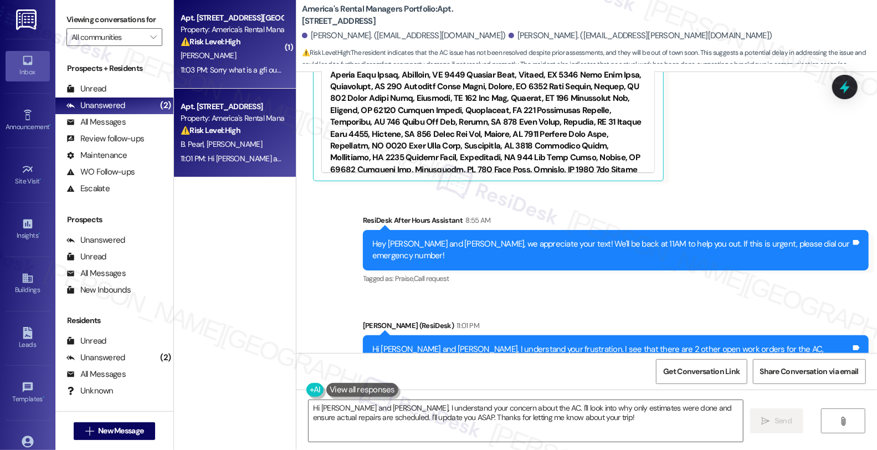
click at [239, 42] on div "⚠️ Risk Level: High The resident initially reported being completely out of hot…" at bounding box center [232, 42] width 103 height 12
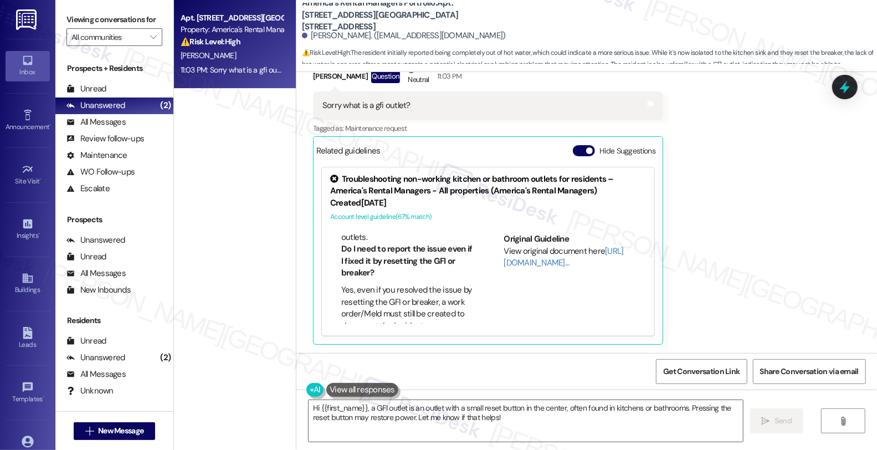
scroll to position [369, 0]
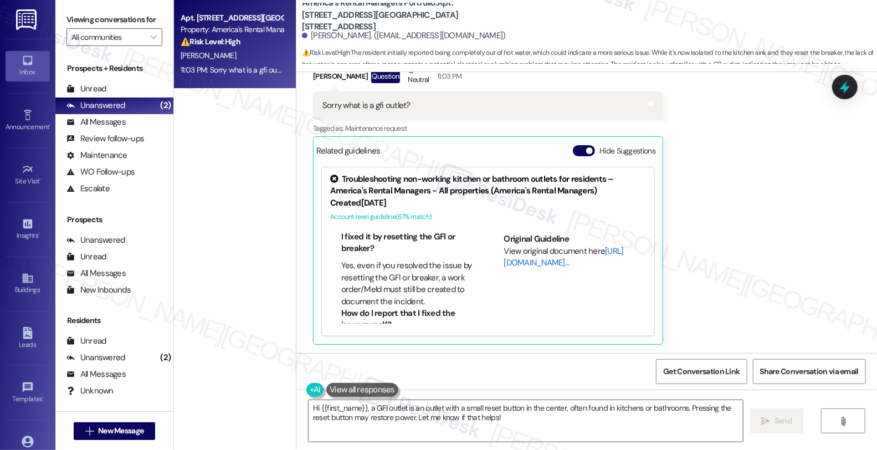
click at [523, 264] on link "[URL][DOMAIN_NAME]…" at bounding box center [564, 257] width 120 height 23
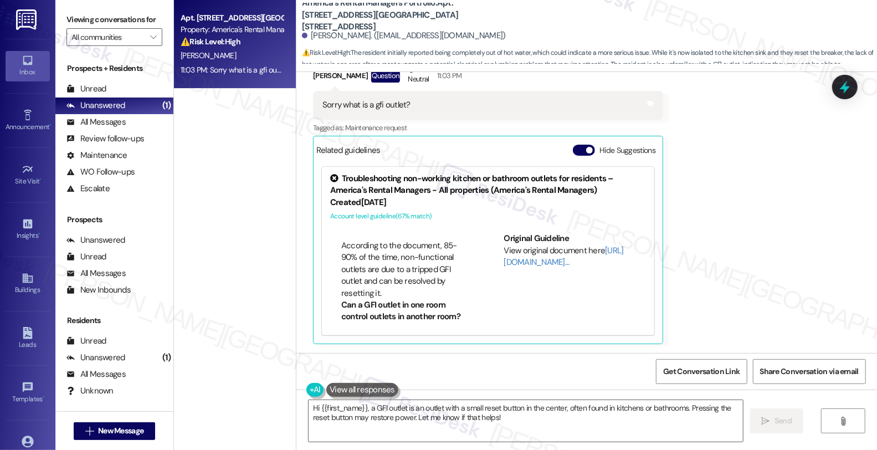
scroll to position [532, 0]
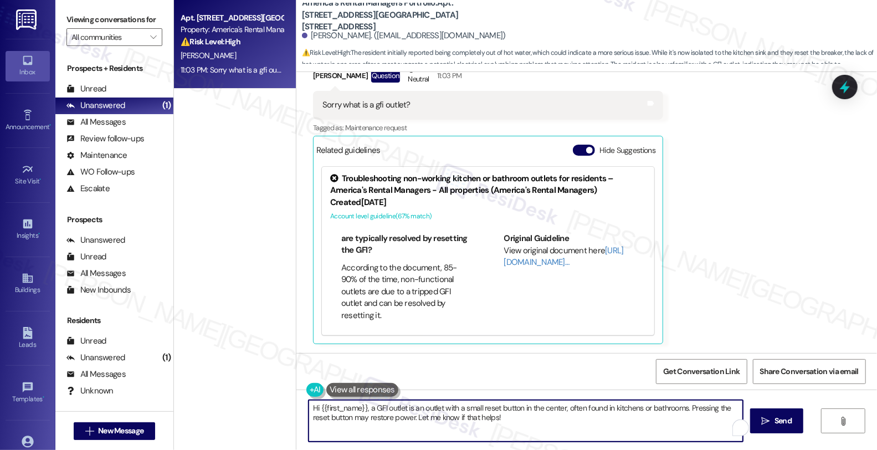
drag, startPoint x: 366, startPoint y: 406, endPoint x: 305, endPoint y: 406, distance: 61.5
click at [309, 406] on textarea "Hi {{first_name}}, a GFI outlet is an outlet with a small reset button in the c…" at bounding box center [526, 421] width 435 height 42
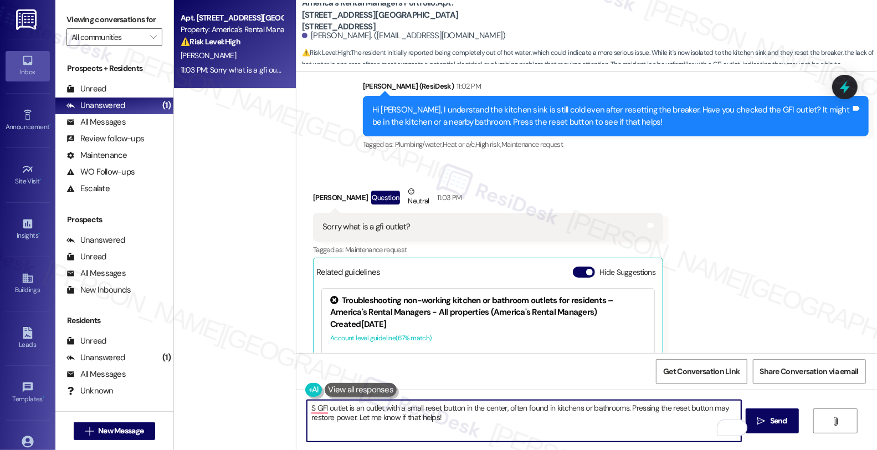
scroll to position [765, 0]
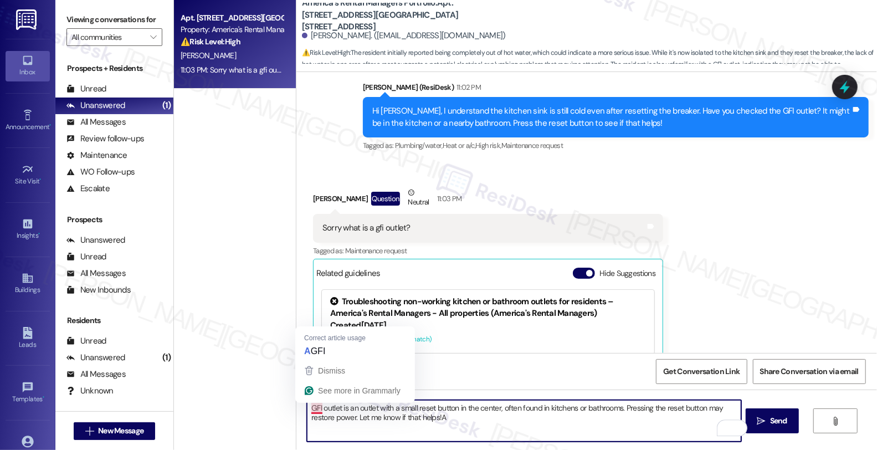
click at [307, 409] on textarea "GFI outlet is an outlet with a small reset button in the center, often found in…" at bounding box center [524, 421] width 435 height 42
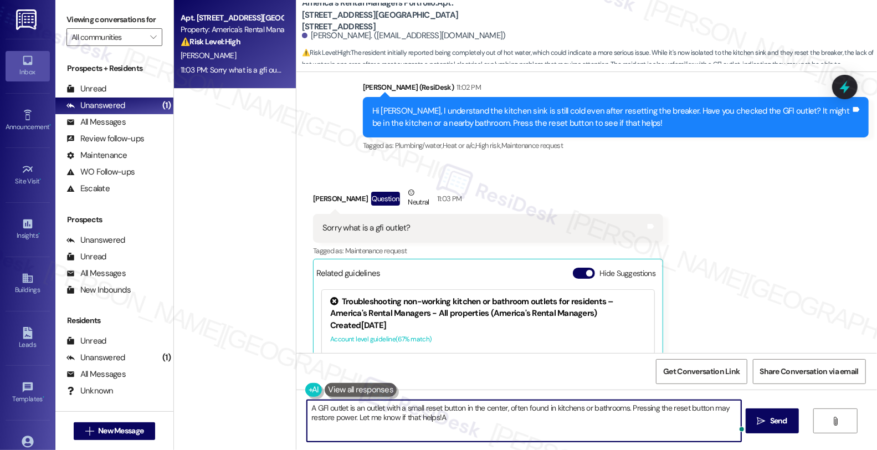
click at [447, 419] on textarea "A GFI outlet is an outlet with a small reset button in the center, often found …" at bounding box center [524, 421] width 435 height 42
click at [351, 417] on textarea "A GFI outlet is an outlet with a small reset button in the center, often found …" at bounding box center [524, 421] width 435 height 42
click at [500, 422] on textarea "A GFI outlet is an outlet with a small reset button in the center, often found …" at bounding box center [524, 421] width 435 height 42
type textarea "A GFI outlet is an outlet with a small reset button in the center, often found …"
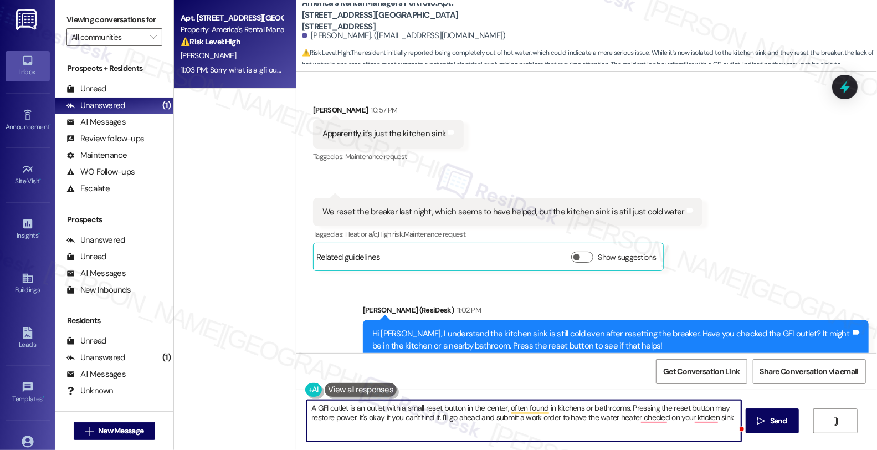
scroll to position [518, 0]
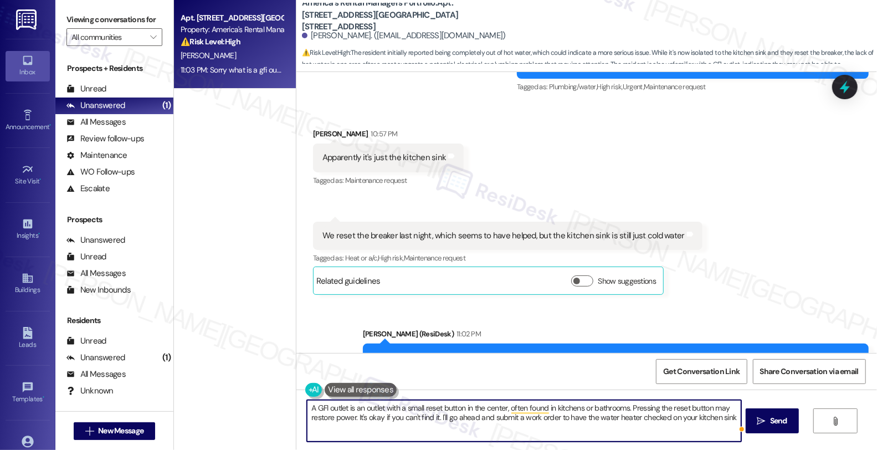
click at [738, 422] on span at bounding box center [743, 429] width 10 height 14
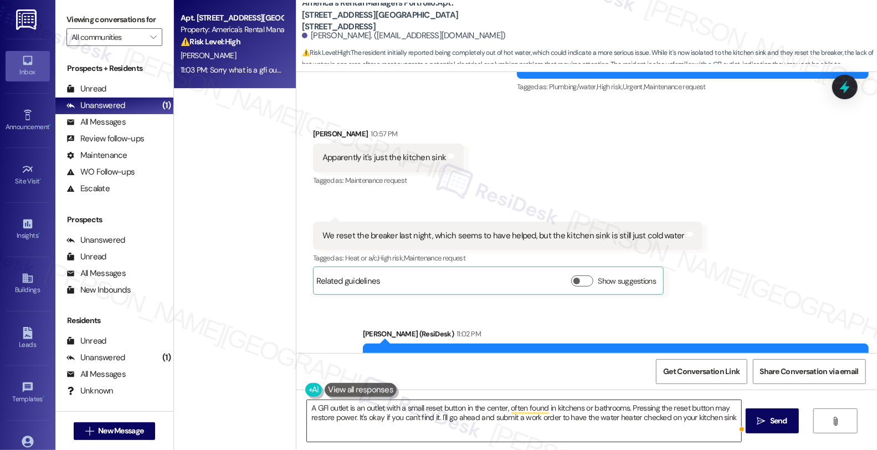
click at [736, 414] on textarea "A GFI outlet is an outlet with a small reset button in the center, often found …" at bounding box center [524, 421] width 435 height 42
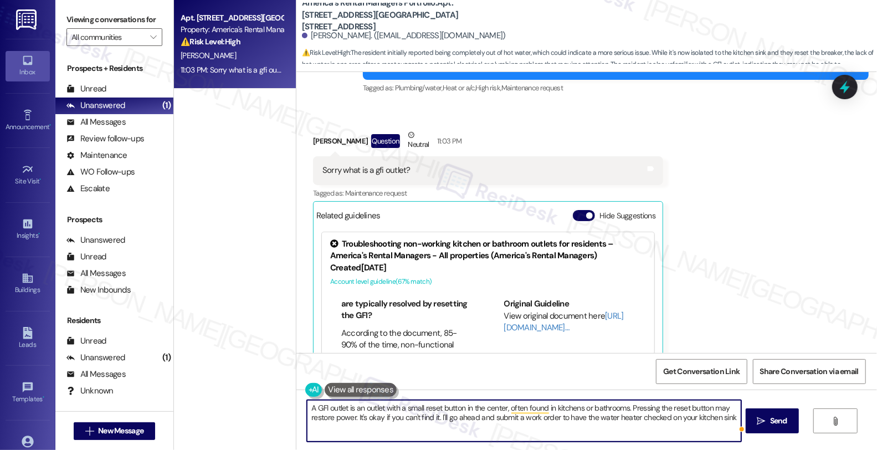
scroll to position [888, 0]
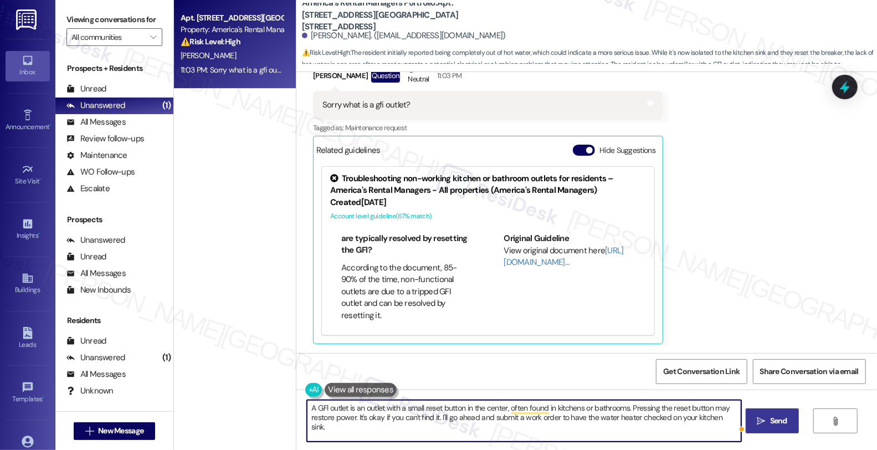
type textarea "A GFI outlet is an outlet with a small reset button in the center, often found …"
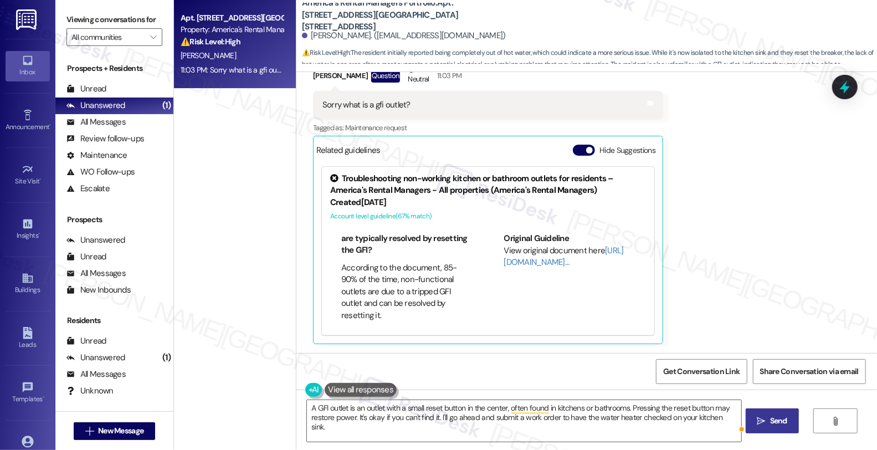
click at [780, 417] on span "Send" at bounding box center [779, 421] width 17 height 12
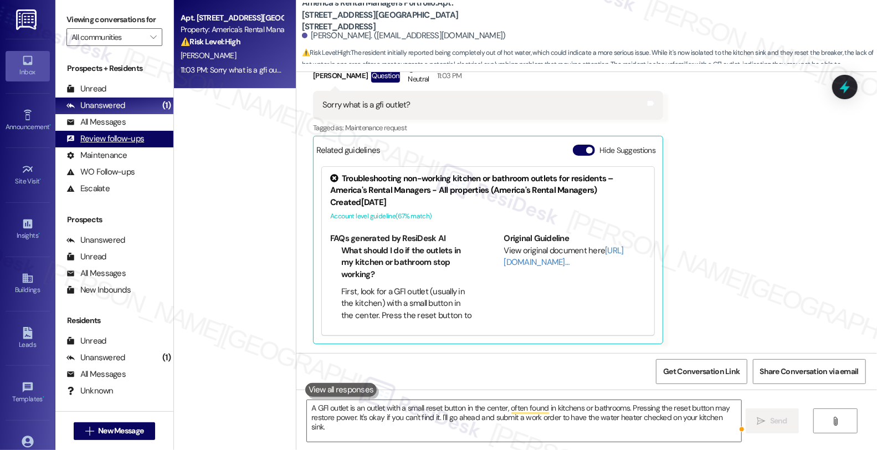
scroll to position [887, 0]
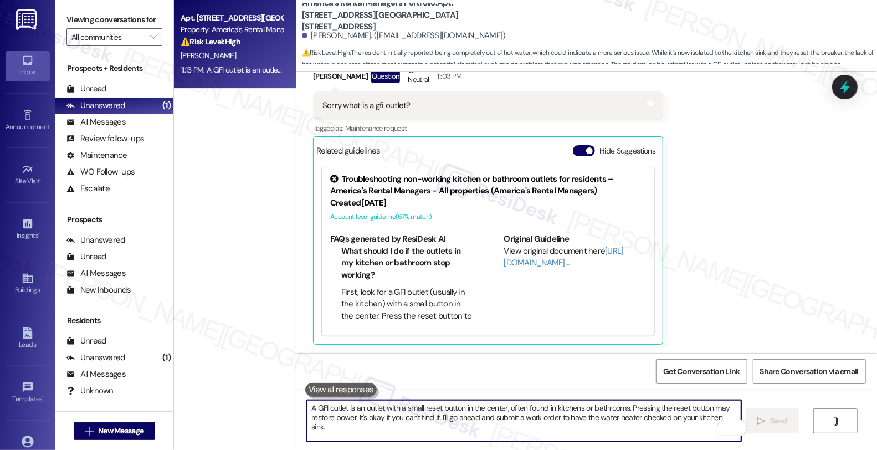
click at [618, 420] on textarea "A GFI outlet is an outlet with a small reset button in the center, often found …" at bounding box center [524, 421] width 435 height 42
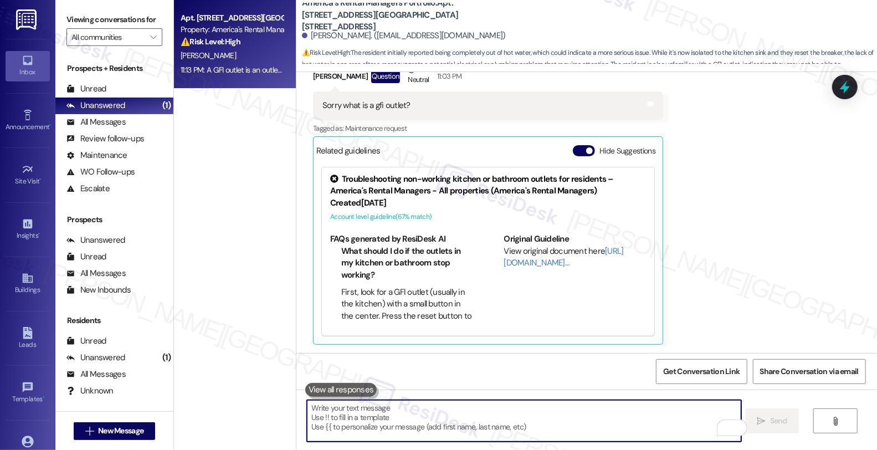
paste textarea "Do we have your permission to enter during your absence? Also, do you have pets…"
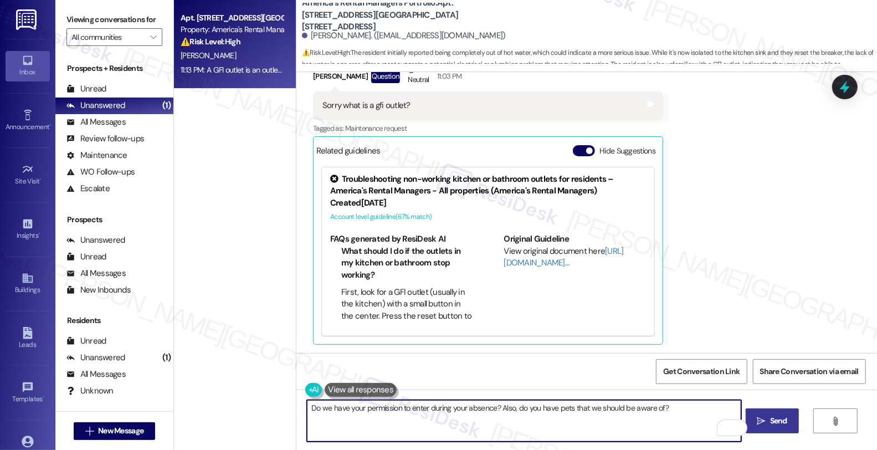
click at [514, 422] on textarea "Do we have your permission to enter during your absence? Also, do you have pets…" at bounding box center [524, 421] width 435 height 42
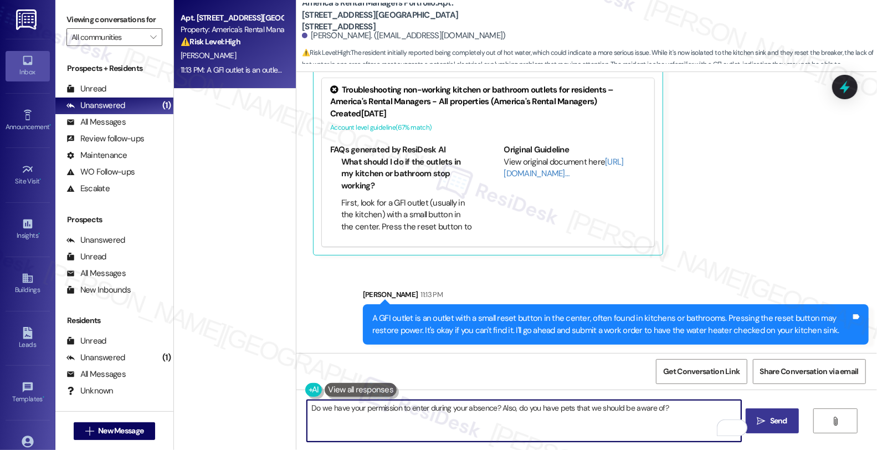
scroll to position [1, 0]
click at [448, 406] on textarea "Do we have your permission to enter during your absence? Also, do you have pets…" at bounding box center [524, 421] width 435 height 42
click at [668, 413] on textarea "Do we have your permission to enter during your absence? Also, do you have pets…" at bounding box center [524, 421] width 435 height 42
type textarea "Do we have your permission to enter during your absence? Also, do you have pets…"
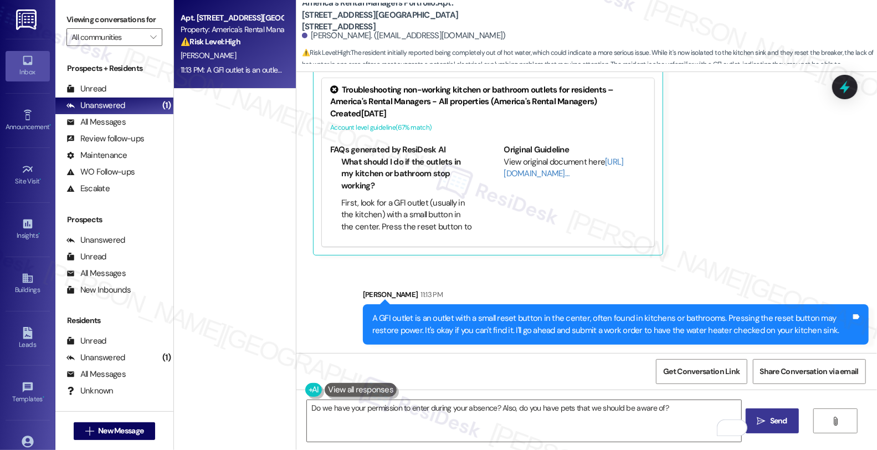
click at [782, 413] on button " Send" at bounding box center [773, 421] width 54 height 25
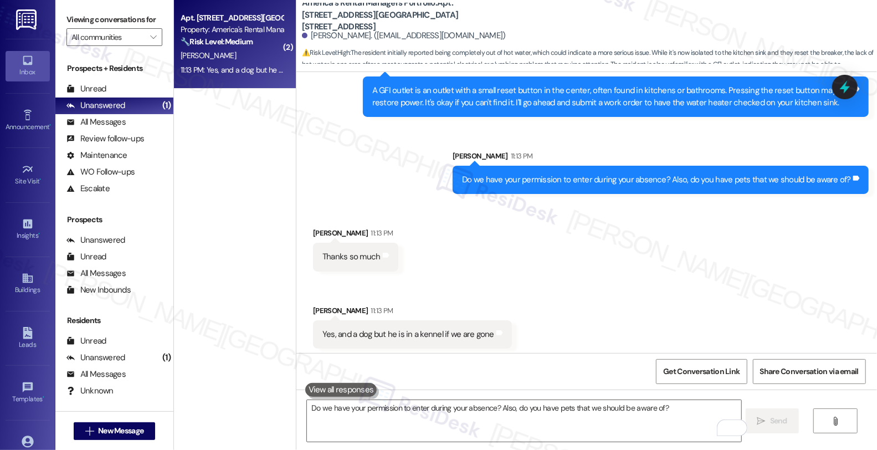
scroll to position [1208, 0]
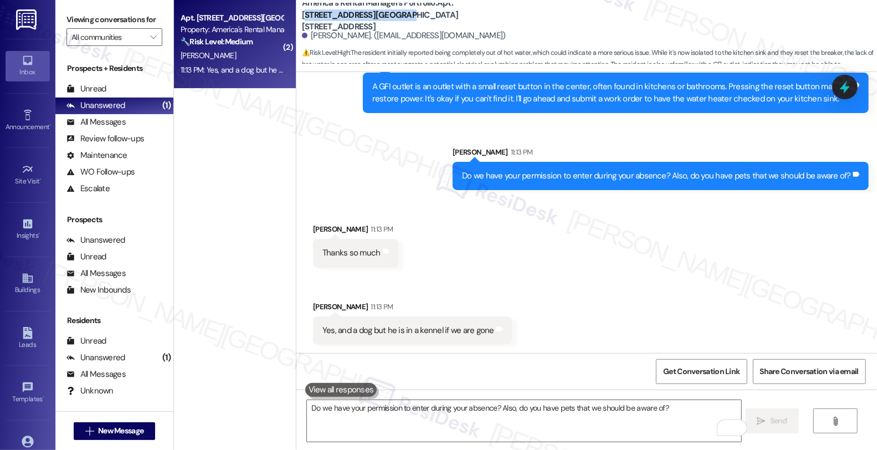
drag, startPoint x: 449, startPoint y: 7, endPoint x: 343, endPoint y: 29, distance: 108.6
click at [336, 24] on b "America's Rental Managers Portfolio: Apt. 11317 Crimson Ridge Road, 11317 Crims…" at bounding box center [413, 14] width 222 height 35
copy b "1317 Crimson Ridge Road"
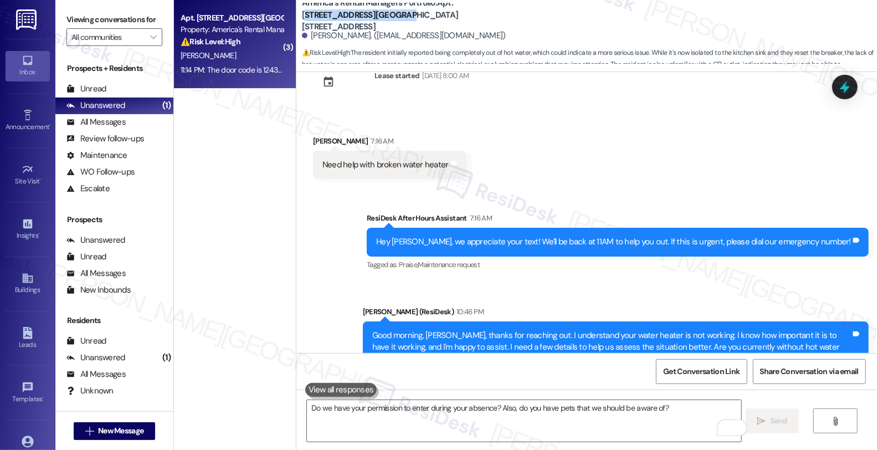
scroll to position [62, 0]
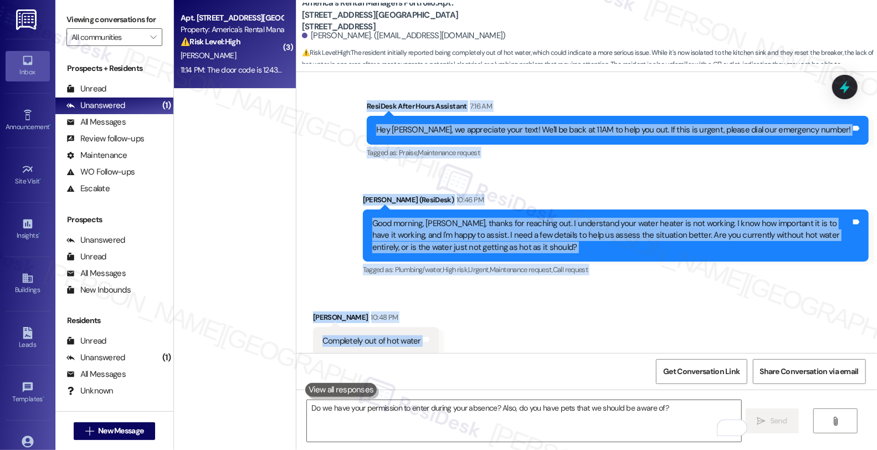
drag, startPoint x: 309, startPoint y: 137, endPoint x: 462, endPoint y: 354, distance: 264.8
click at [462, 354] on div "Lease started Apr 19, 2025 at 8:00 AM Received via SMS Christopher Green 7:16 A…" at bounding box center [587, 297] width 581 height 450
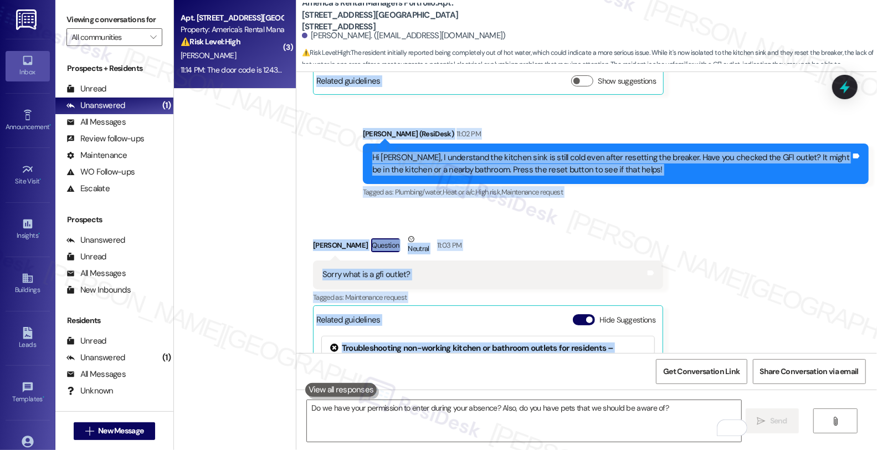
scroll to position [717, 0]
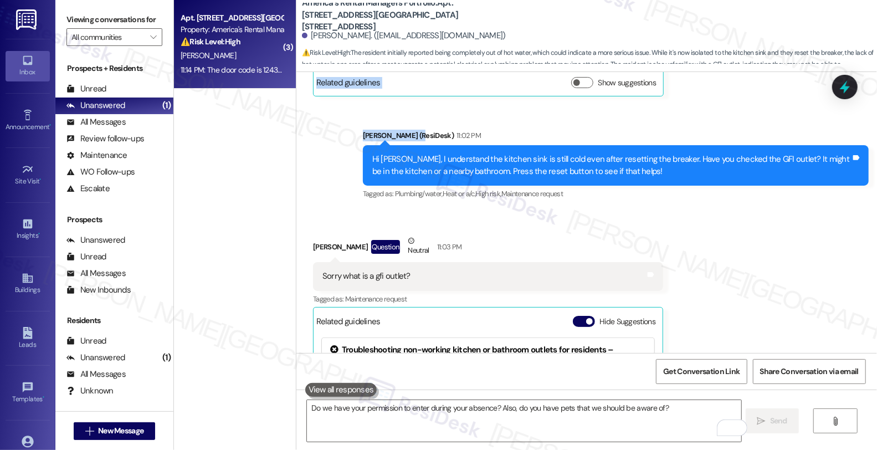
click at [686, 119] on div "Sent via SMS Homer (ResiDesk) 11:02 PM Hi Christopher, I understand the kitchen…" at bounding box center [587, 157] width 581 height 105
copy div "Need help with broken water heater Tags and notes Sent via SMS ResiDesk After H…"
drag, startPoint x: 305, startPoint y: 34, endPoint x: 368, endPoint y: 35, distance: 62.6
click at [368, 35] on div "[PERSON_NAME]. ([EMAIL_ADDRESS][DOMAIN_NAME])" at bounding box center [404, 36] width 204 height 12
copy div "[PERSON_NAME]"
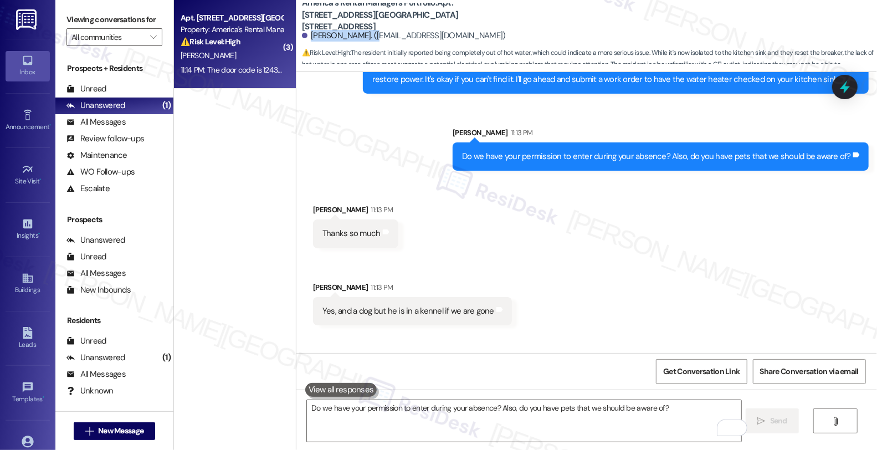
scroll to position [1286, 0]
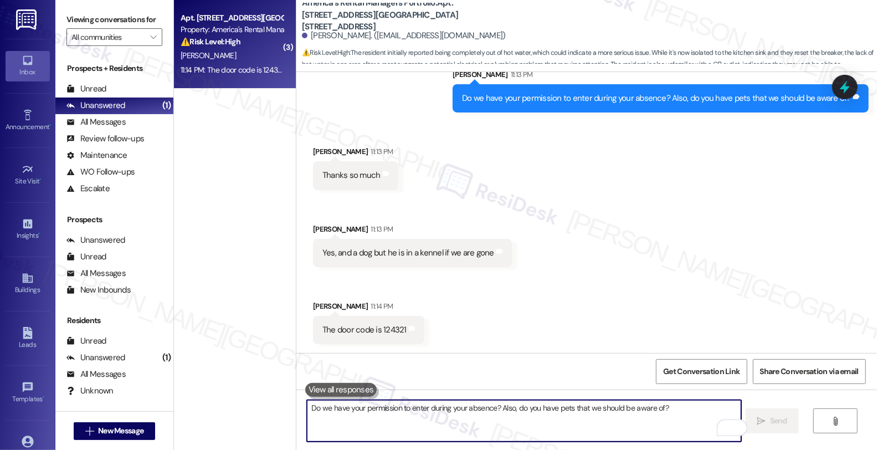
click at [389, 419] on textarea "Do we have your permission to enter during your absence? Also, do you have pets…" at bounding box center [524, 421] width 435 height 42
paste textarea "#53679-1"
click at [502, 406] on textarea "Thanks for letting me know. I've put in work order #53679-1 for" at bounding box center [524, 421] width 435 height 42
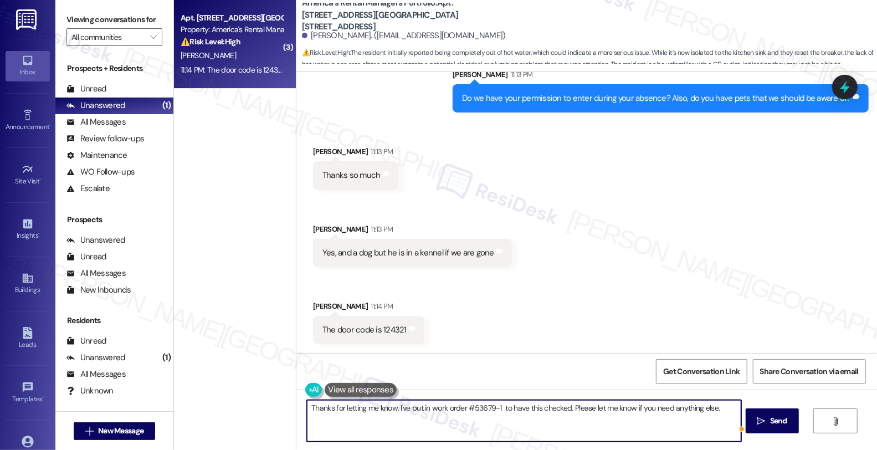
type textarea "Thanks for letting me know. I've put in work order #53679-1 to have this checke…"
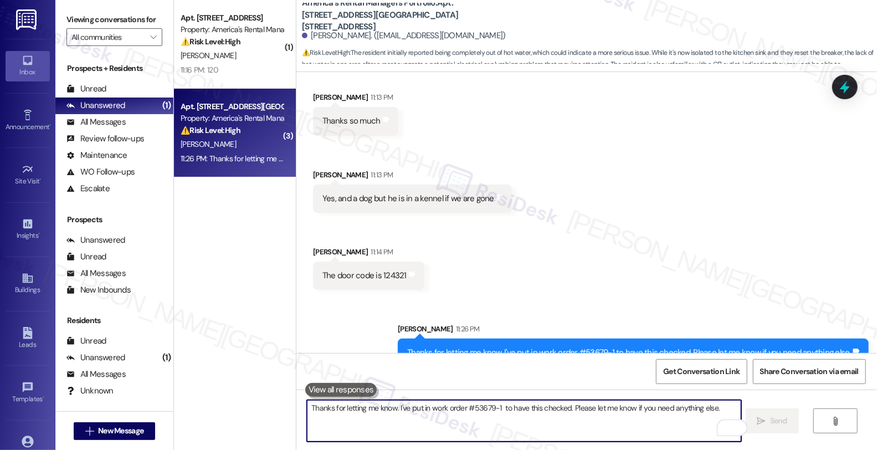
scroll to position [1363, 0]
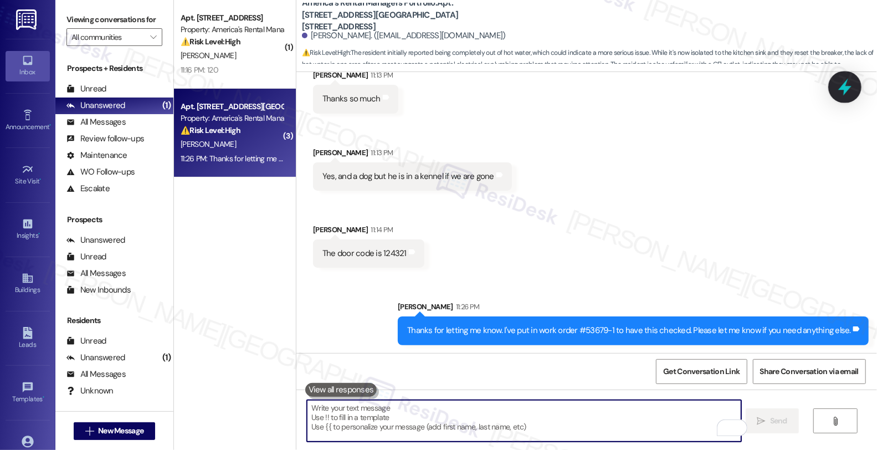
click at [849, 92] on icon at bounding box center [845, 87] width 19 height 19
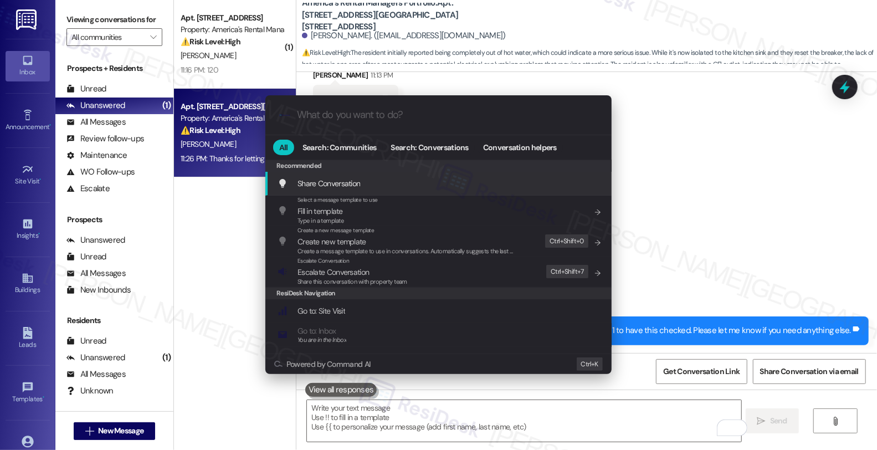
click at [372, 125] on div ".cls-1{fill:#0a055f;}.cls-2{fill:#0cc4c4;} resideskLogoBlueOrange" at bounding box center [439, 114] width 346 height 39
click at [370, 118] on input "What do you want to do?" at bounding box center [447, 115] width 301 height 12
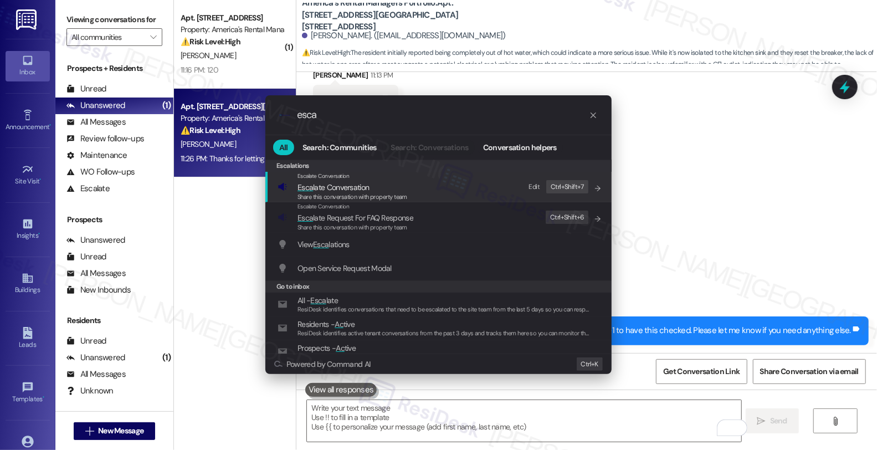
type input "esca"
click at [351, 187] on span "Esca late Conversation" at bounding box center [334, 187] width 72 height 10
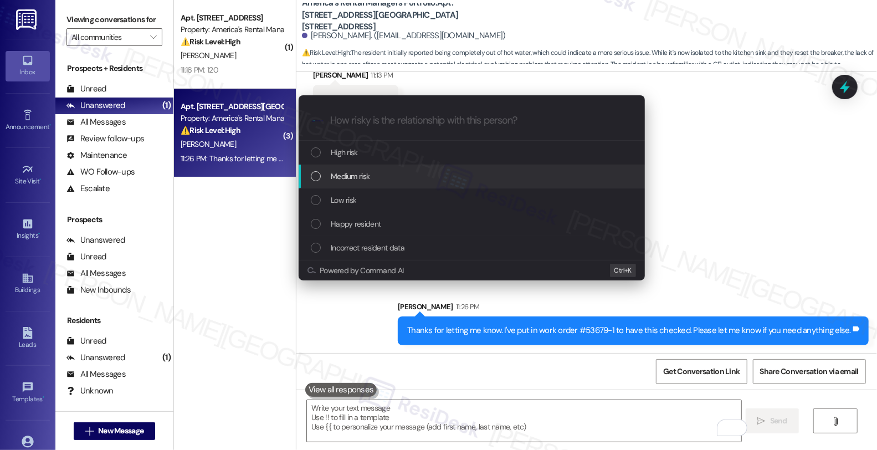
click at [351, 178] on span "Medium risk" at bounding box center [350, 176] width 39 height 12
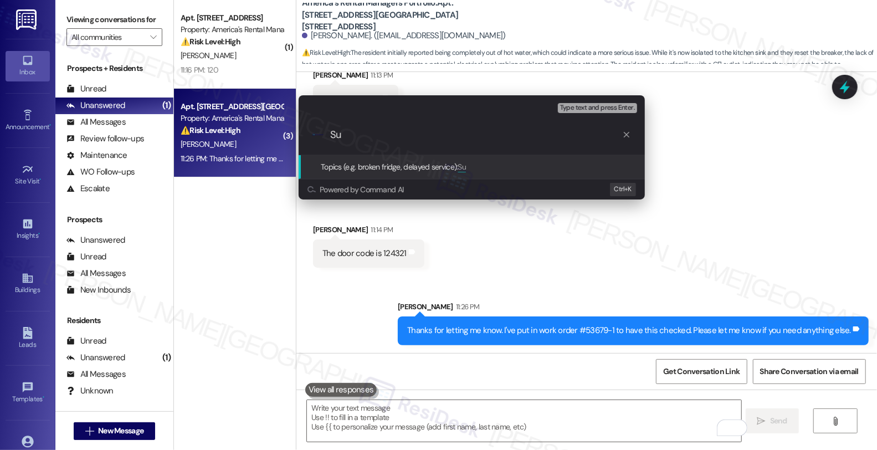
type input "S"
paste input "#53679-1"
paste input "No hot water in the kitchen sink"
click at [331, 135] on input "WO #53679-1 (No hot water in the kitchen sink)" at bounding box center [476, 135] width 292 height 12
paste input "Work Order Filed by ResiDesk -"
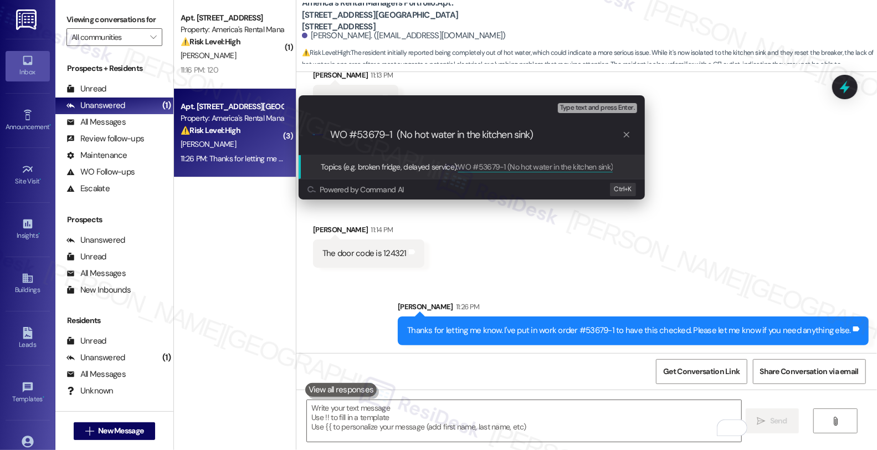
type input "Work Order Filed by ResiDesk - WO #53679-1 (No hot water in the kitchen sink)"
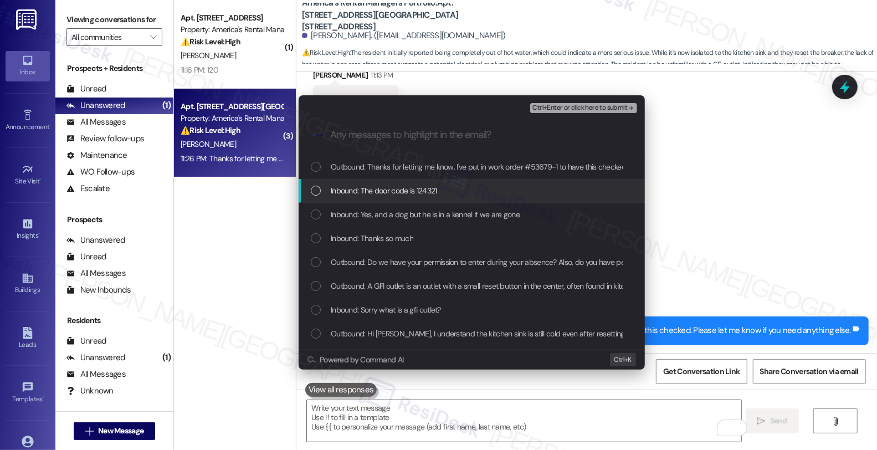
click at [358, 187] on span "Inbound: The door code is 124321" at bounding box center [384, 191] width 106 height 12
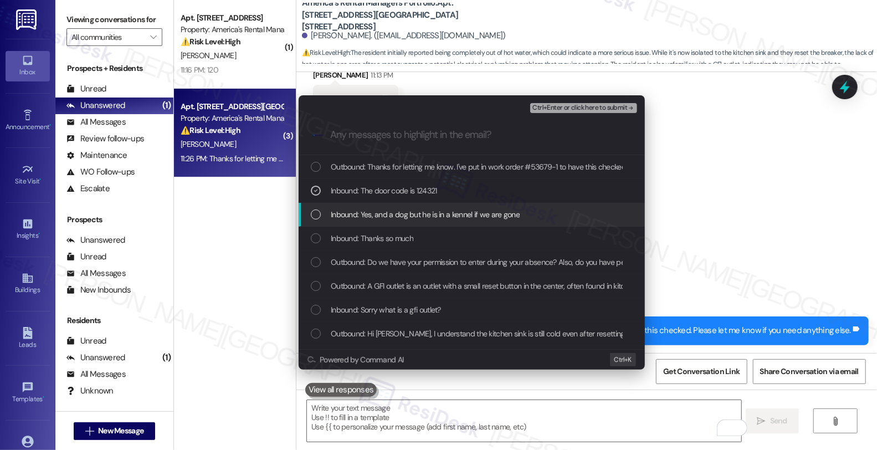
click at [358, 212] on span "Inbound: Yes, and a dog but he is in a kennel if we are gone" at bounding box center [425, 214] width 189 height 12
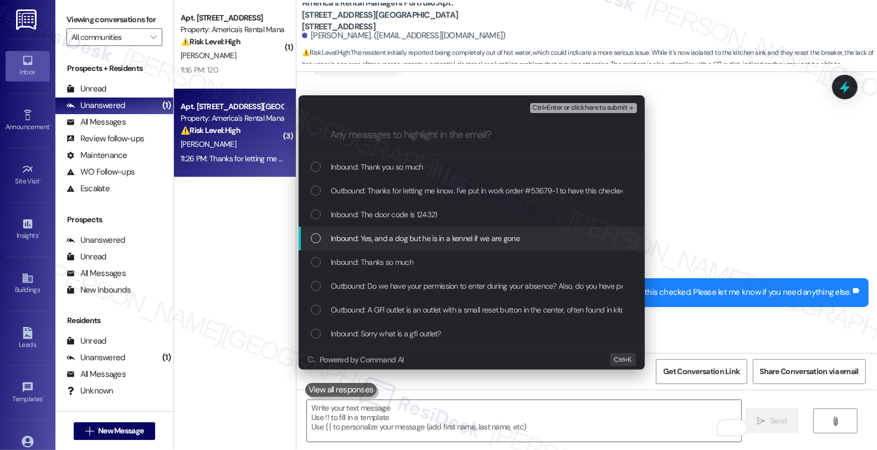
scroll to position [1440, 0]
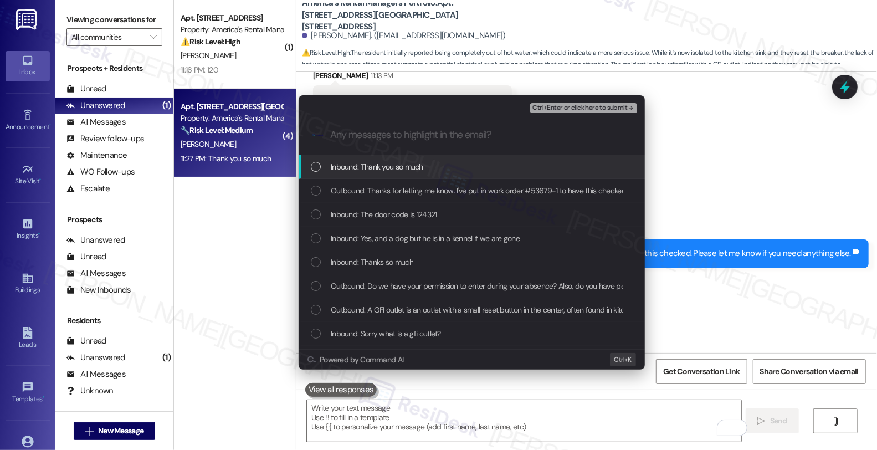
click at [351, 169] on span "Inbound: Thank you so much" at bounding box center [377, 167] width 93 height 12
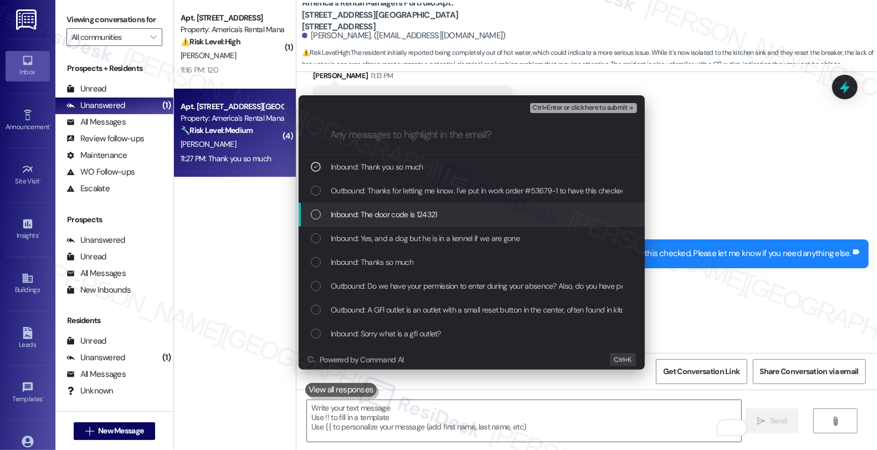
click at [351, 217] on span "Inbound: The door code is 124321" at bounding box center [384, 214] width 106 height 12
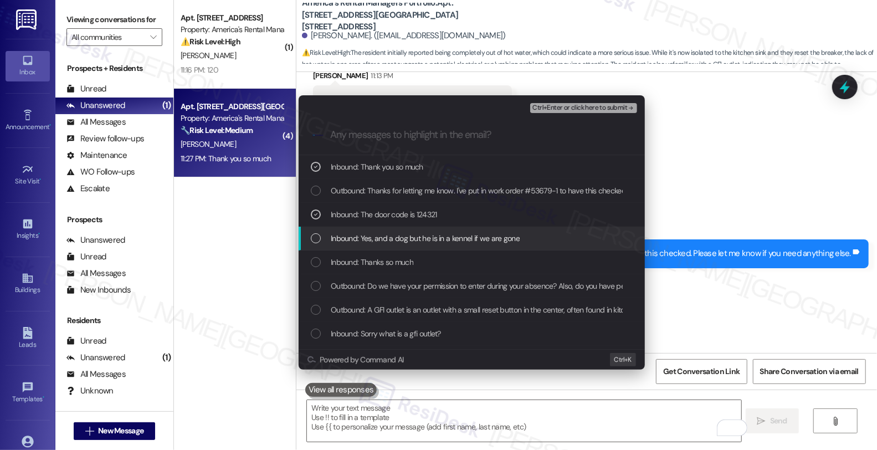
click at [344, 234] on span "Inbound: Yes, and a dog but he is in a kennel if we are gone" at bounding box center [425, 238] width 189 height 12
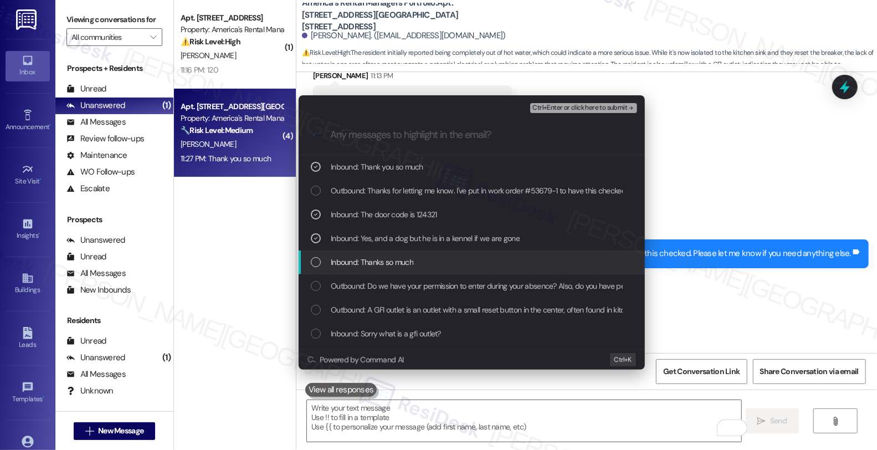
click at [348, 258] on span "Inbound: Thanks so much" at bounding box center [372, 262] width 83 height 12
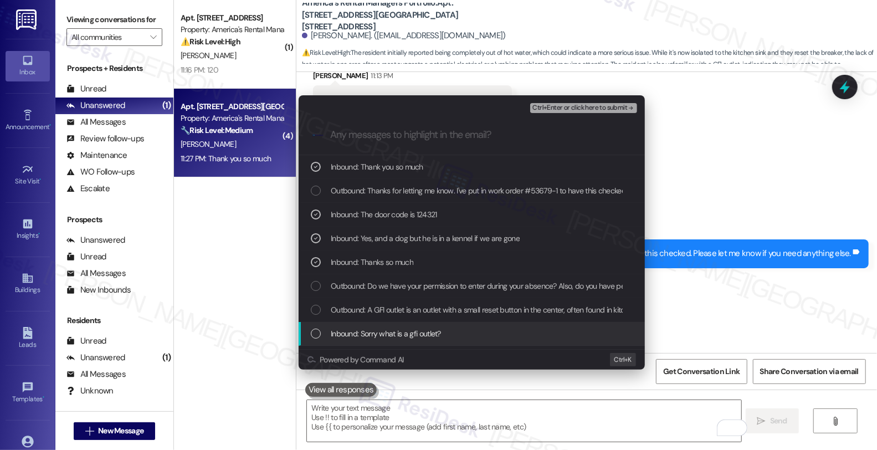
click at [370, 328] on span "Inbound: Sorry what is a gfi outlet?" at bounding box center [386, 334] width 110 height 12
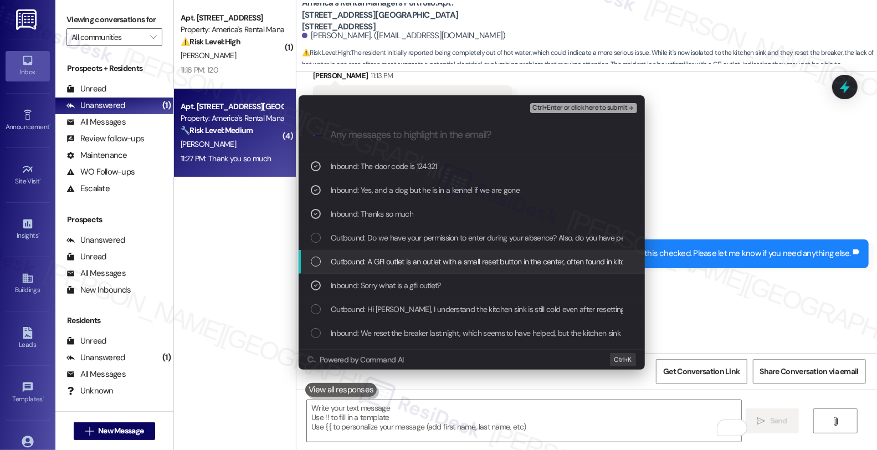
scroll to position [123, 0]
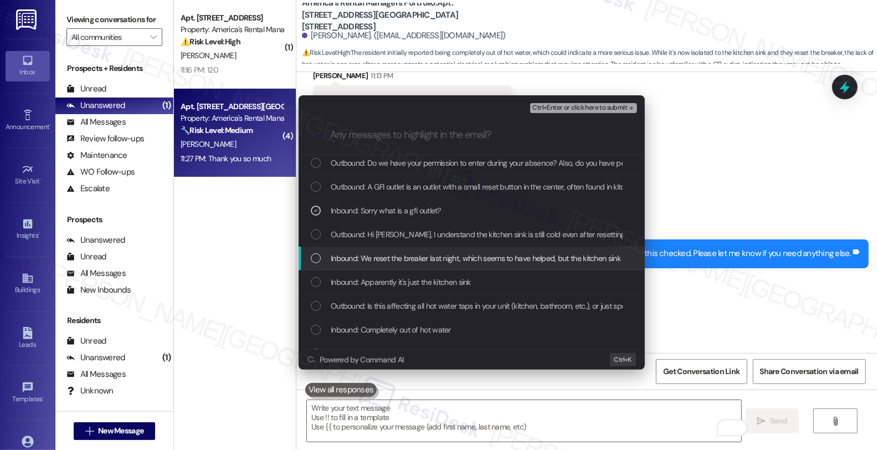
click at [383, 257] on span "Inbound: We reset the breaker last night, which seems to have helped, but the k…" at bounding box center [510, 258] width 358 height 12
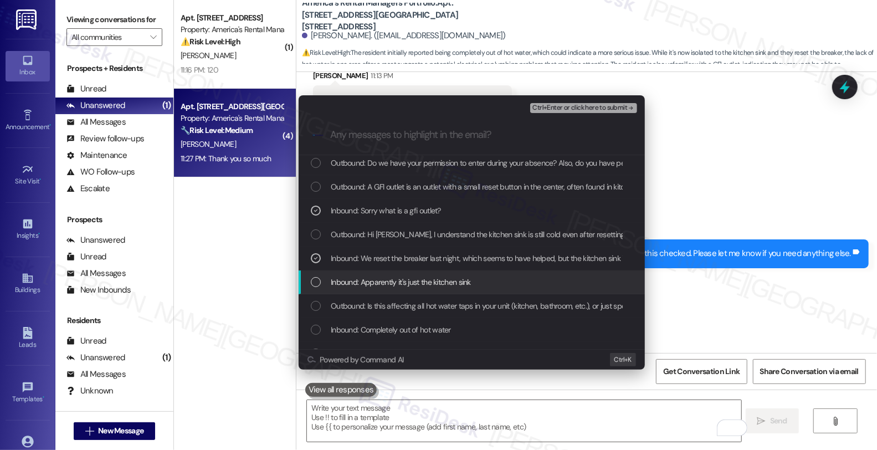
click at [382, 280] on span "Inbound: Apparently it's just the kitchen sink" at bounding box center [401, 282] width 140 height 12
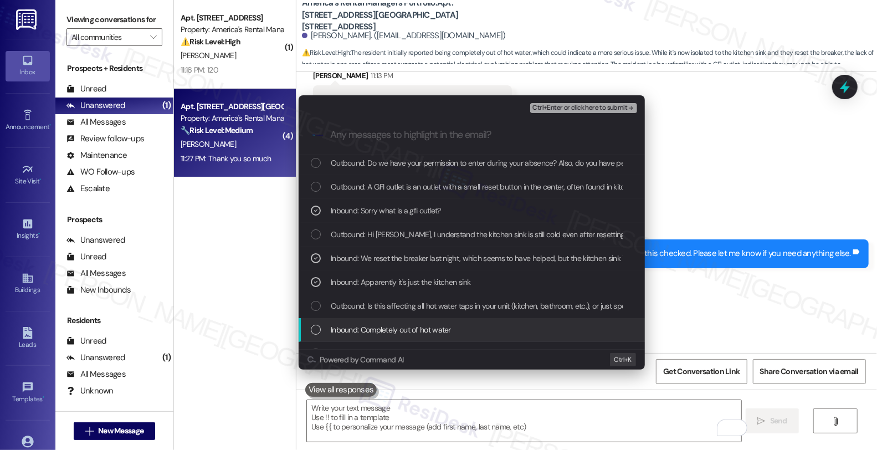
click at [369, 324] on span "Inbound: Completely out of hot water" at bounding box center [391, 330] width 120 height 12
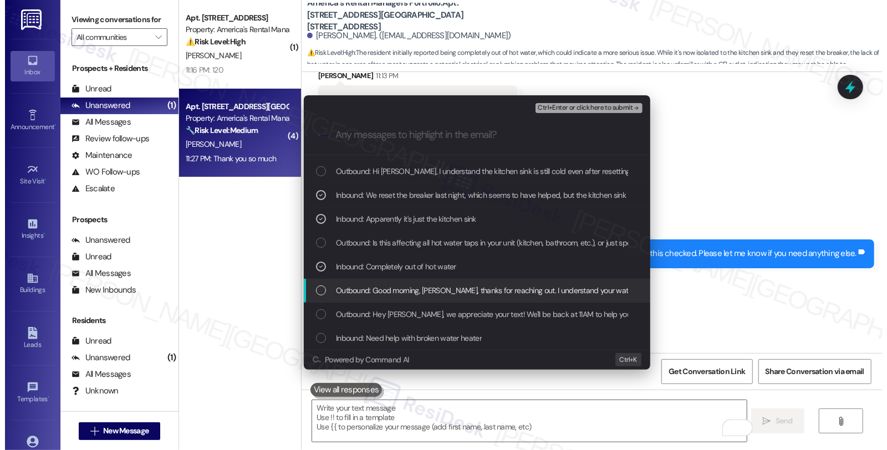
scroll to position [187, 0]
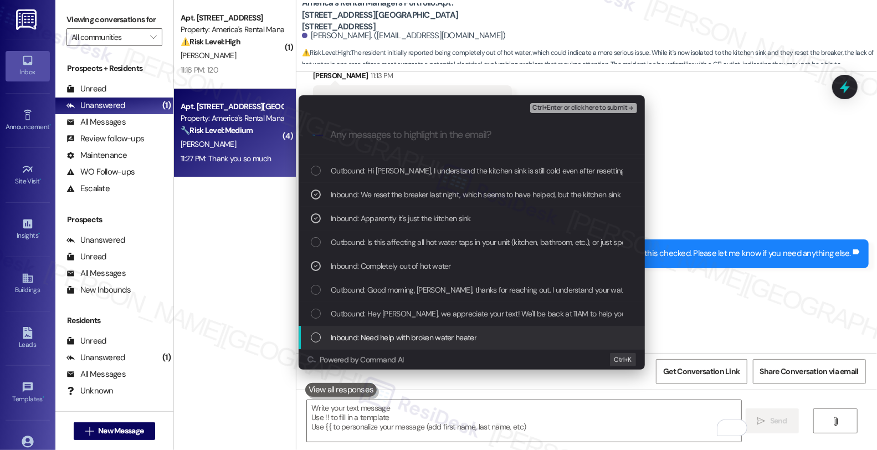
click at [395, 333] on span "Inbound: Need help with broken water heater" at bounding box center [404, 337] width 146 height 12
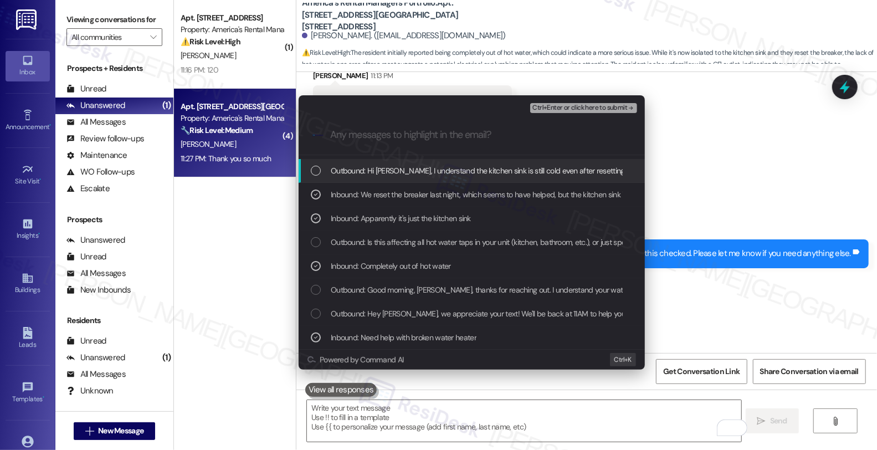
click at [551, 109] on span "Ctrl+Enter or click here to submit" at bounding box center [580, 108] width 95 height 8
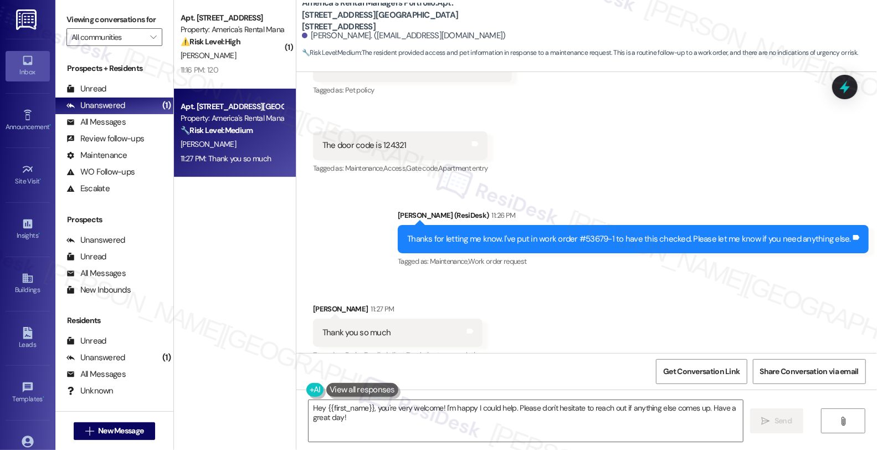
scroll to position [1328, 0]
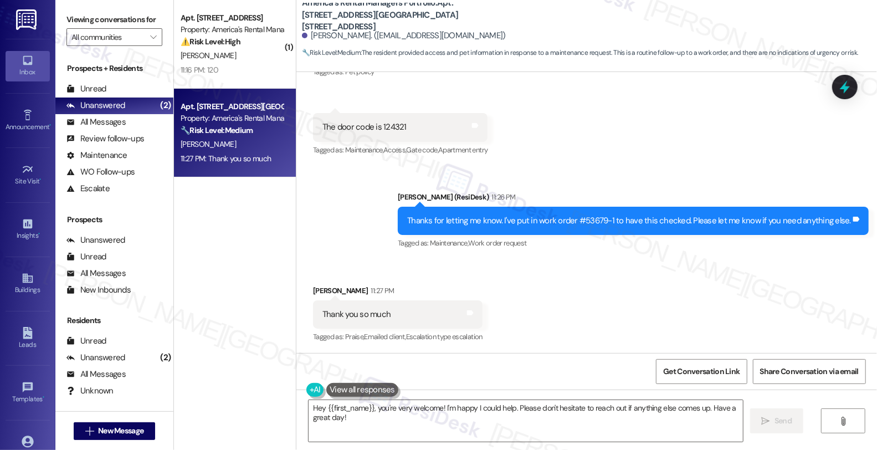
click at [730, 300] on div "Received via SMS Christopher Green 11:27 PM Thank you so much Tags and notes Ta…" at bounding box center [587, 307] width 581 height 94
click at [804, 126] on div "Received via SMS Christopher Green 11:13 PM Thanks so much Tags and notes Tagge…" at bounding box center [587, 41] width 581 height 249
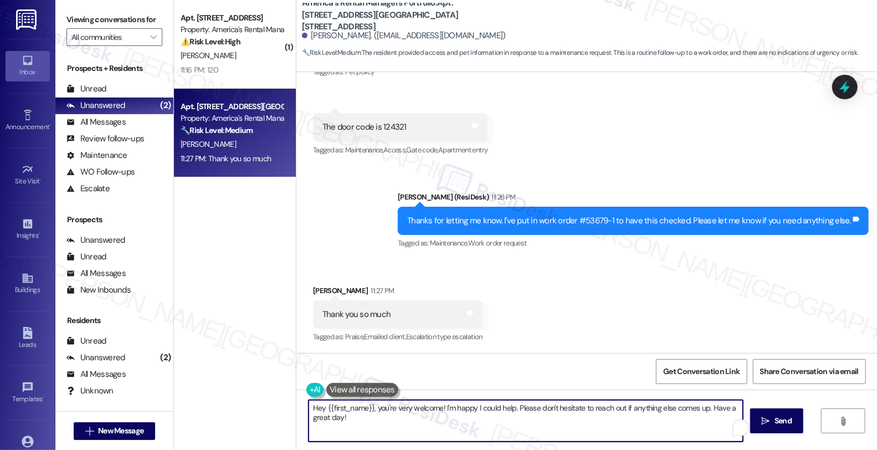
drag, startPoint x: 373, startPoint y: 430, endPoint x: 249, endPoint y: 402, distance: 126.6
click at [249, 402] on div "( 1 ) Apt. 11426 B OAW, 11424-26 Oak Arbor Way Property: America's Rental Manag…" at bounding box center [525, 225] width 703 height 450
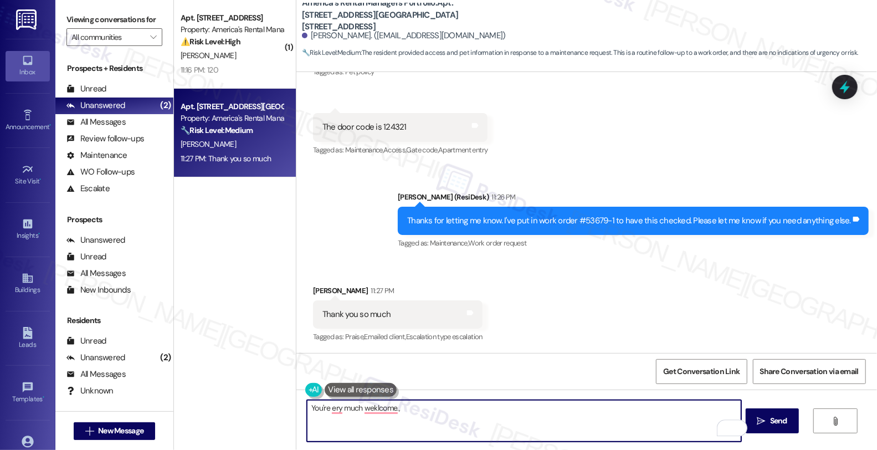
click at [333, 292] on div "Christopher Green 11:27 PM" at bounding box center [398, 293] width 170 height 16
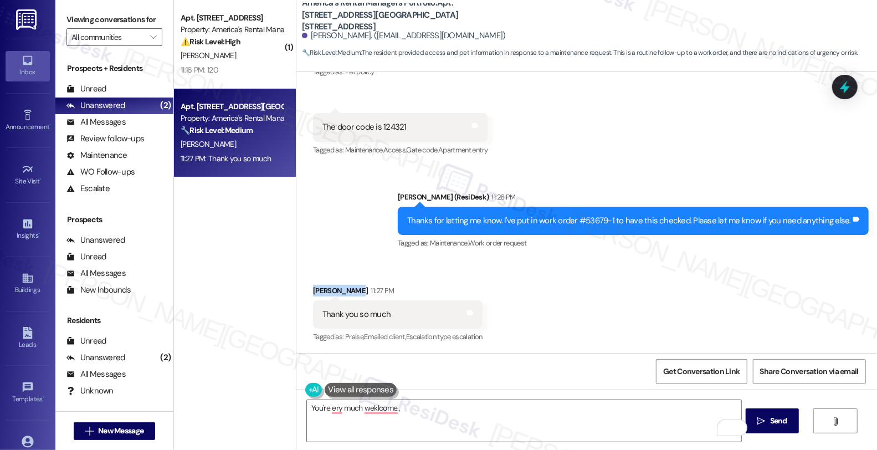
click at [333, 292] on div "Christopher Green 11:27 PM" at bounding box center [398, 293] width 170 height 16
copy div "Christopher"
click at [449, 406] on textarea "You're ery much weklcome.," at bounding box center [524, 421] width 435 height 42
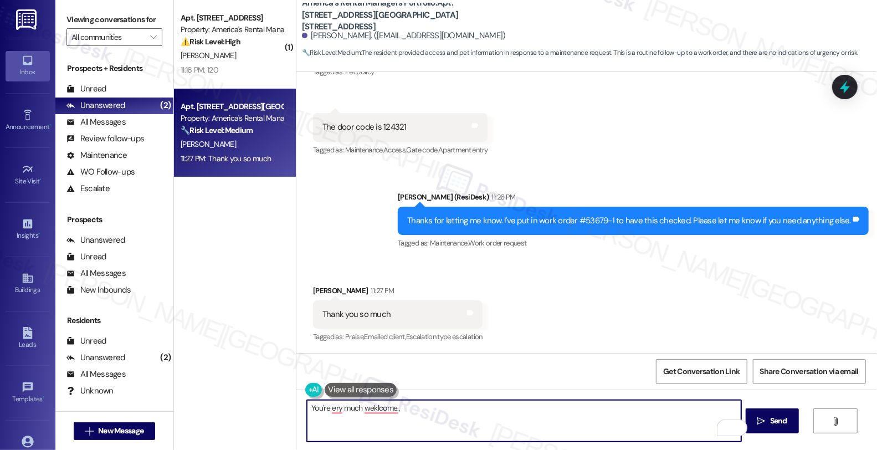
paste textarea "Christopher"
type textarea "You're very much welcome., Christopher!"
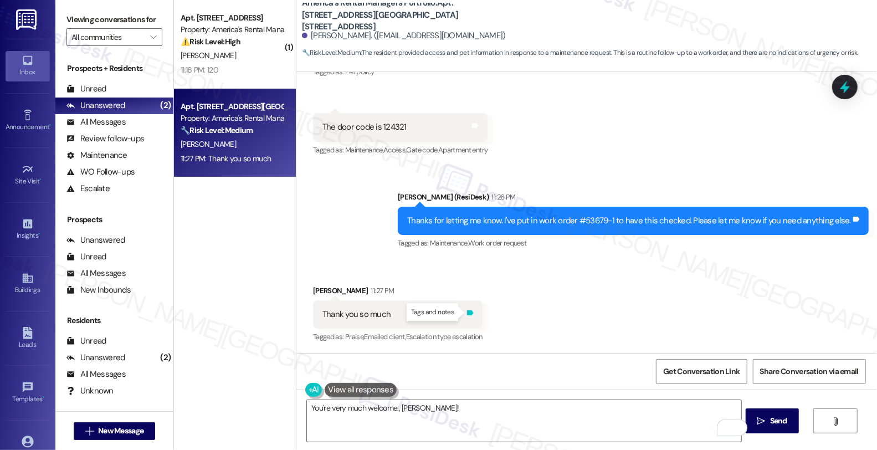
click at [469, 309] on icon at bounding box center [470, 313] width 8 height 8
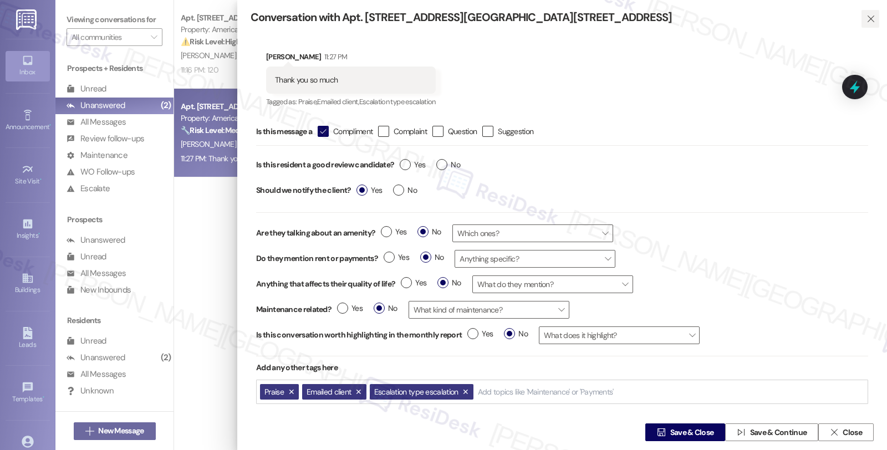
click at [866, 19] on icon "" at bounding box center [870, 18] width 8 height 9
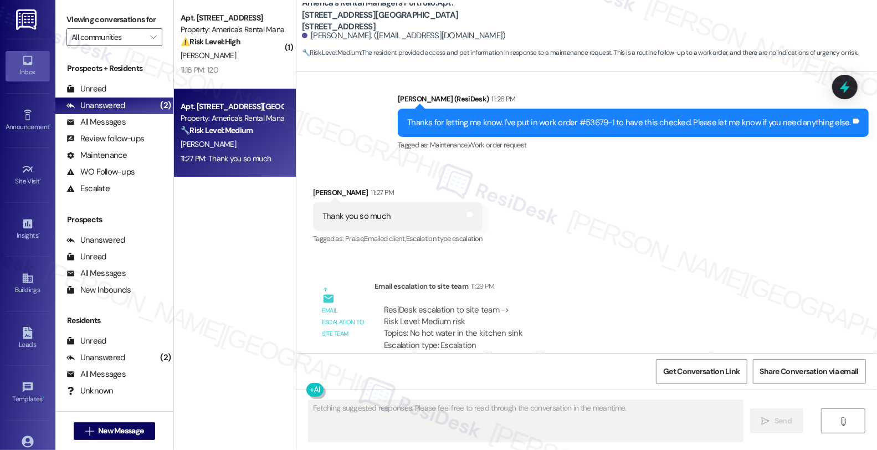
scroll to position [1465, 0]
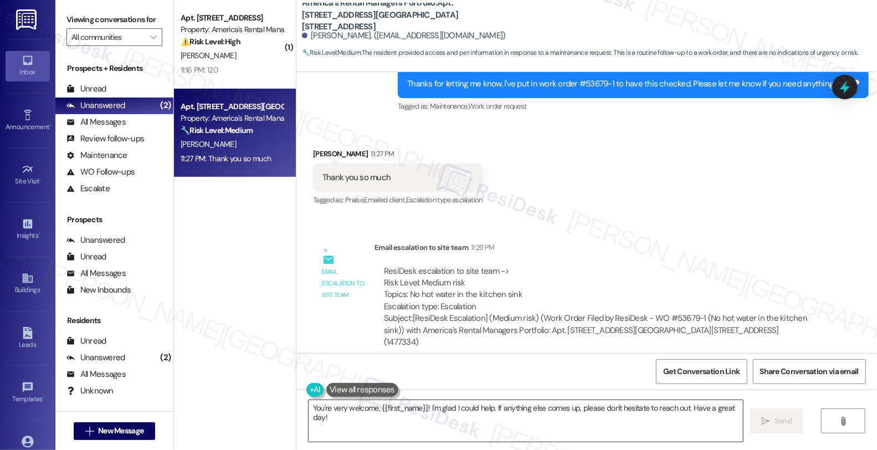
click at [441, 405] on textarea "You're very welcome, {{first_name}}! I'm glad I could help. If anything else co…" at bounding box center [526, 421] width 435 height 42
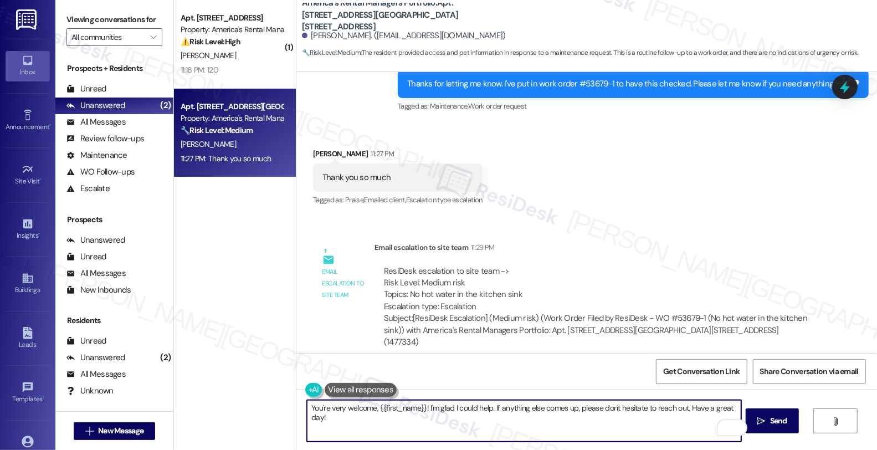
click at [528, 416] on textarea "You're very welcome, {{first_name}}! I'm glad I could help. If anything else co…" at bounding box center [524, 421] width 435 height 42
click at [502, 418] on textarea "You're very welcome, {{first_name}}! I'm glad I could help. If anything else co…" at bounding box center [524, 421] width 435 height 42
drag, startPoint x: 486, startPoint y: 407, endPoint x: 264, endPoint y: 407, distance: 221.7
click at [264, 407] on div "( 1 ) Apt. 11426 B OAW, 11424-26 Oak Arbor Way Property: America's Rental Manag…" at bounding box center [525, 225] width 703 height 450
click at [440, 430] on textarea "You're very welcome, {{first_name}}! I'm glad I could help. If anything else co…" at bounding box center [524, 421] width 435 height 42
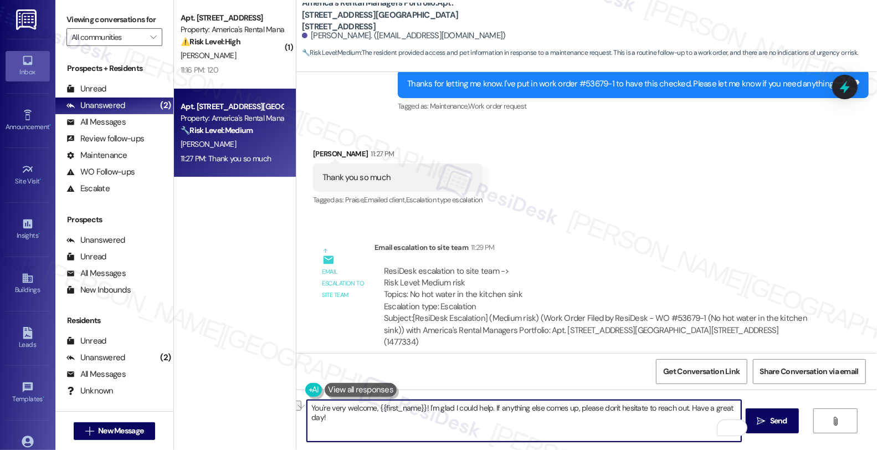
drag, startPoint x: 423, startPoint y: 405, endPoint x: 485, endPoint y: 405, distance: 62.1
click at [485, 405] on textarea "You're very welcome, {{first_name}}! I'm glad I could help. If anything else co…" at bounding box center [524, 421] width 435 height 42
type textarea "You're very welcome, {{first_name}}! If anything else comes up, please don't he…"
click at [766, 419] on icon "" at bounding box center [762, 421] width 8 height 9
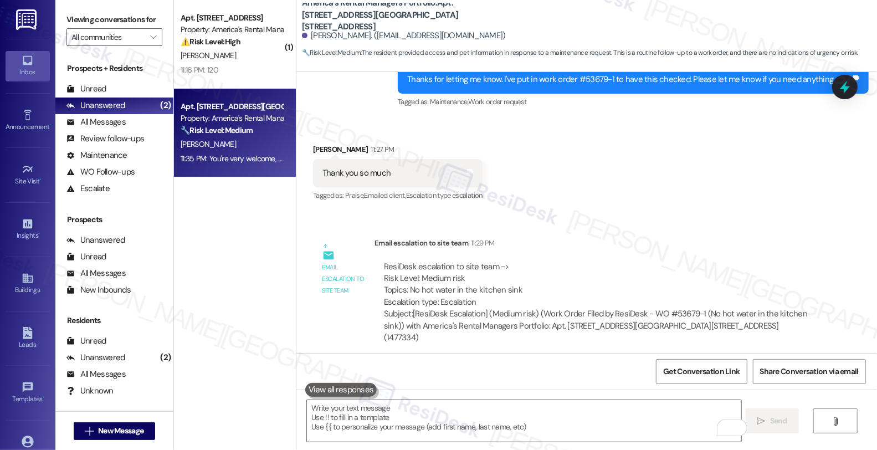
scroll to position [1542, 0]
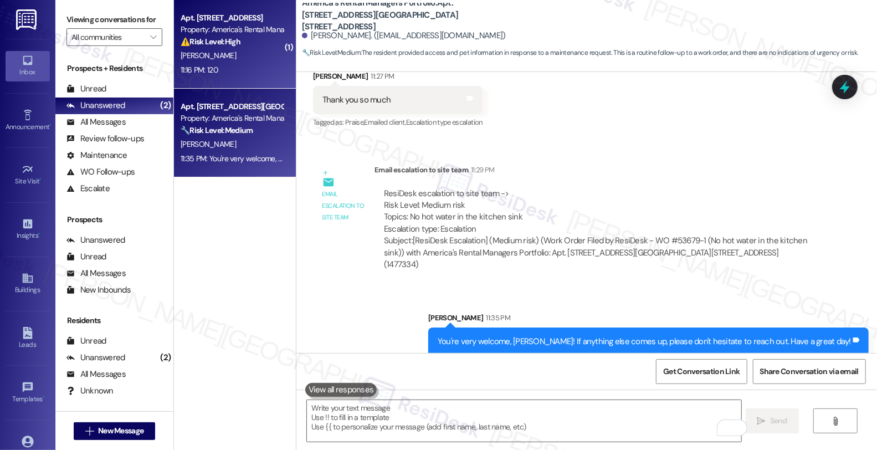
click at [234, 54] on div "[PERSON_NAME]" at bounding box center [232, 56] width 105 height 14
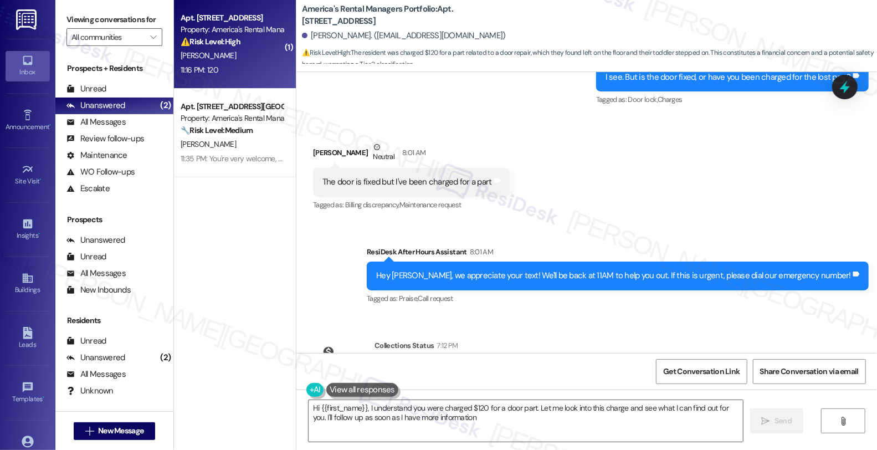
type textarea "Hi {{first_name}}, I understand you were charged $120 for a door part. Let me l…"
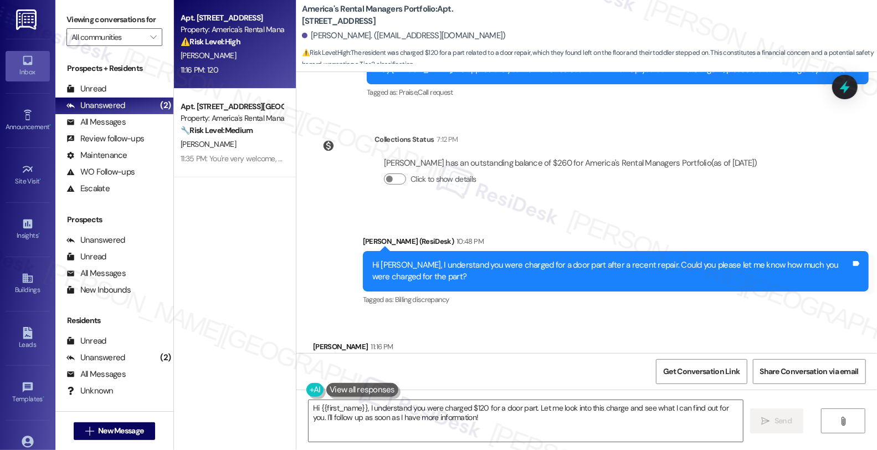
scroll to position [1124, 0]
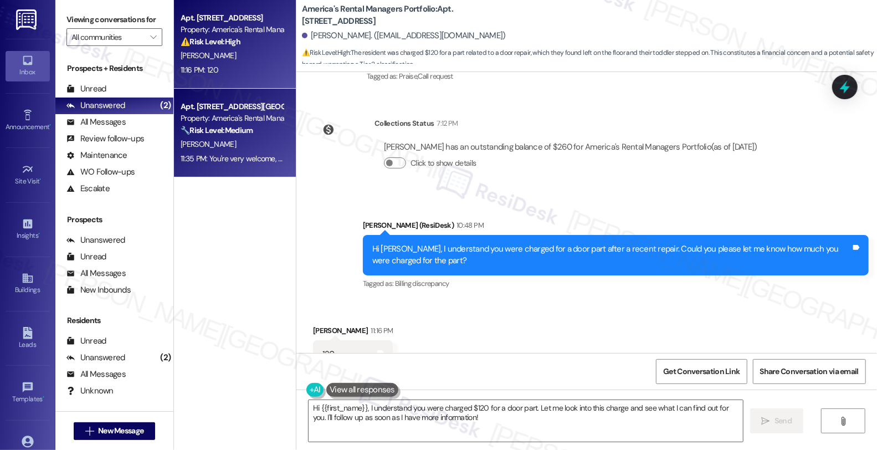
click at [210, 146] on div "[PERSON_NAME]" at bounding box center [232, 144] width 105 height 14
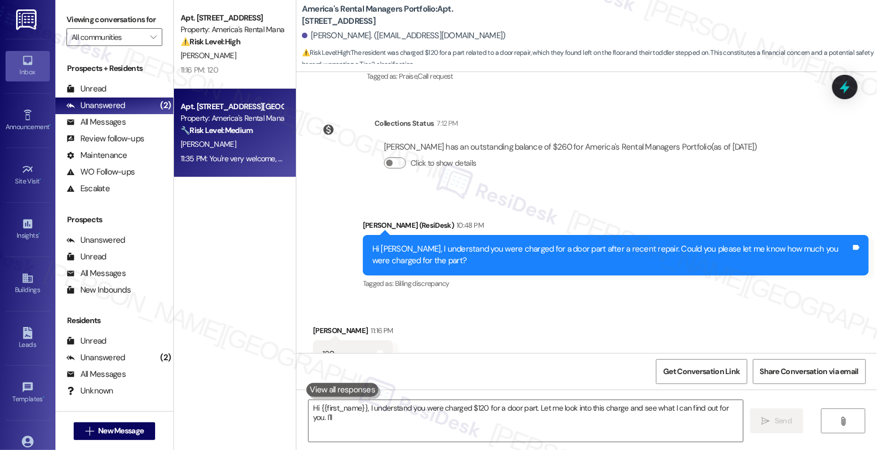
type textarea "Hi {{first_name}}, I understand you were charged $120 for a door part. Let me l…"
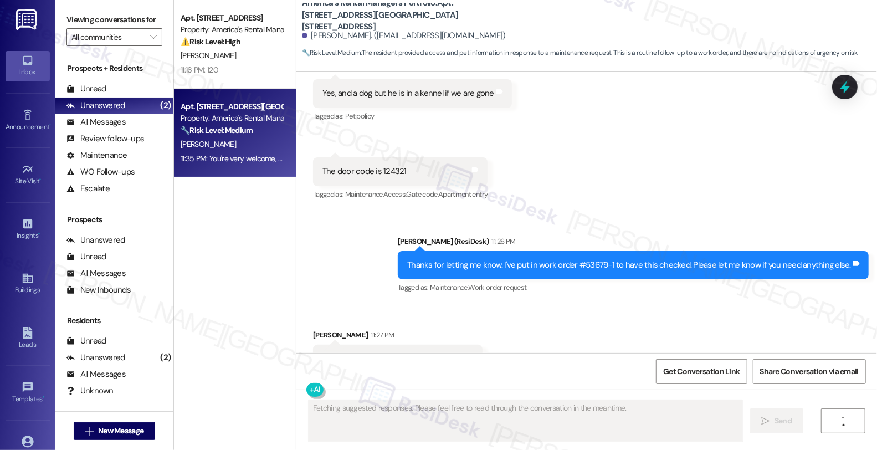
scroll to position [1328, 0]
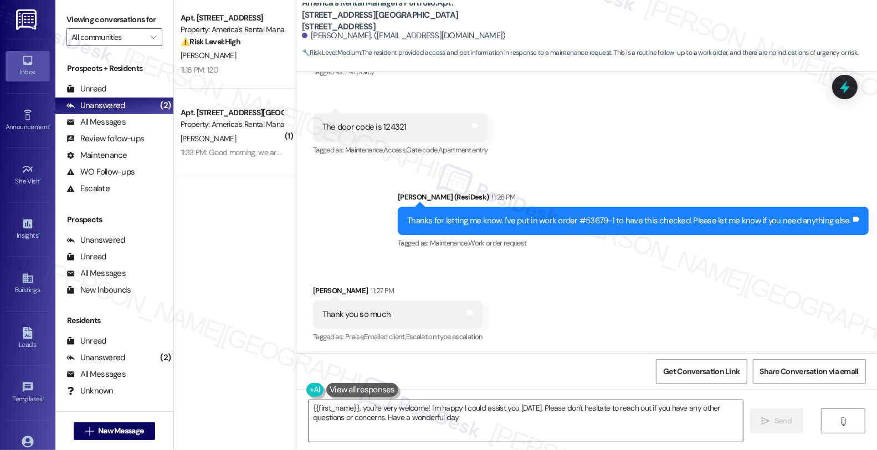
type textarea "{{first_name}}, you're very welcome! I'm happy I could assist you today. Please…"
drag, startPoint x: 304, startPoint y: 31, endPoint x: 366, endPoint y: 38, distance: 63.0
click at [366, 38] on div "[PERSON_NAME]. ([EMAIL_ADDRESS][DOMAIN_NAME])" at bounding box center [404, 36] width 204 height 12
copy div "[PERSON_NAME]"
click at [706, 378] on span "Get Conversation Link" at bounding box center [701, 372] width 81 height 24
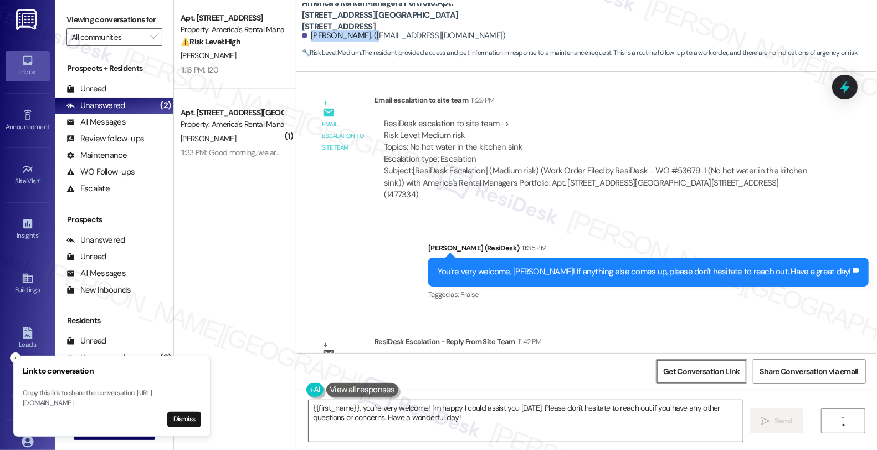
scroll to position [1659, 0]
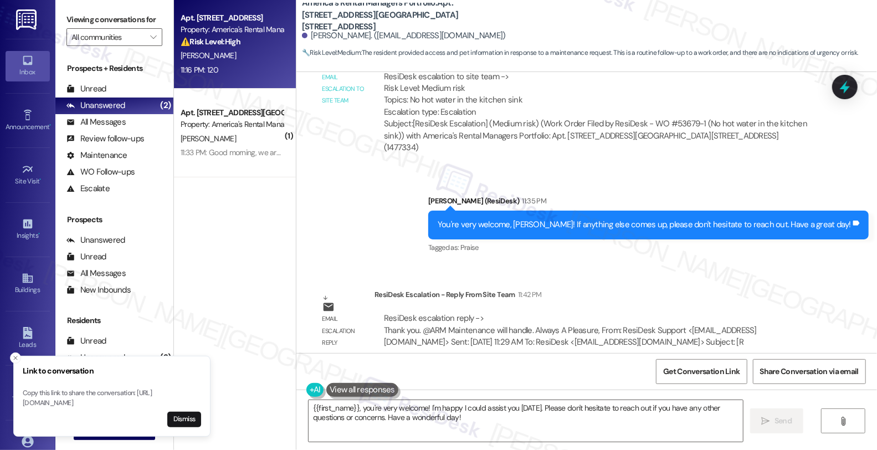
click at [273, 63] on div "11:16 PM: 120 11:16 PM: 120" at bounding box center [232, 70] width 105 height 14
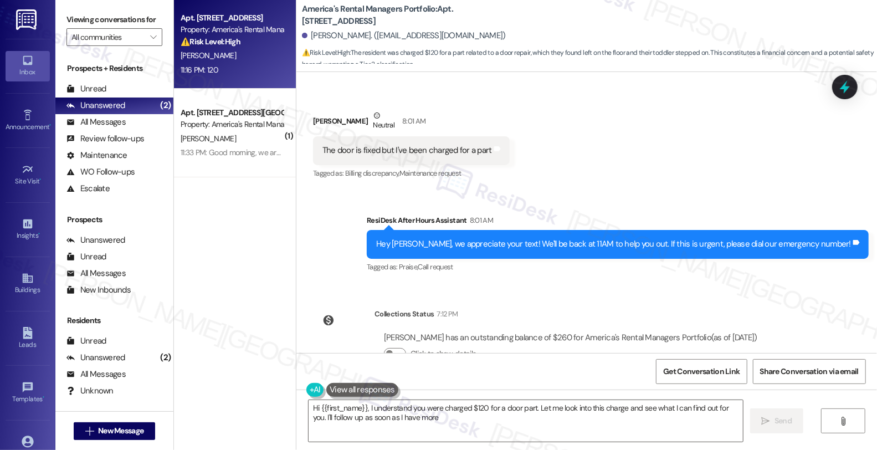
scroll to position [1124, 0]
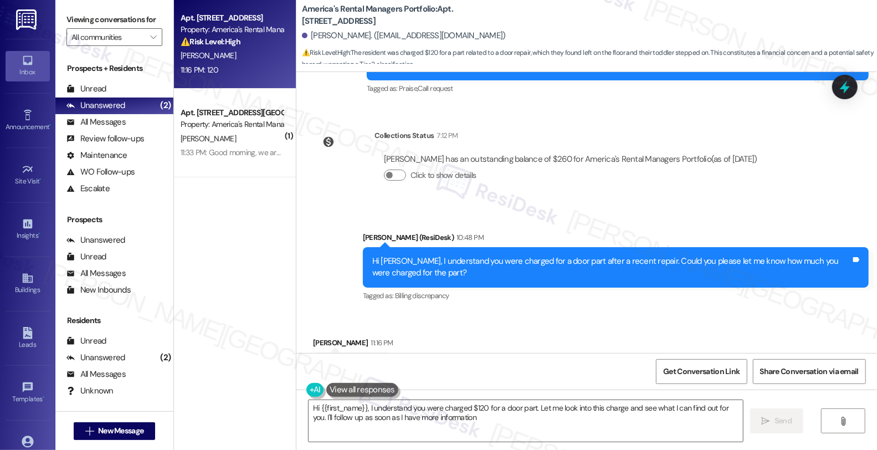
type textarea "Hi {{first_name}}, I understand you were charged $120 for a door part. Let me l…"
